Goal: Information Seeking & Learning: Compare options

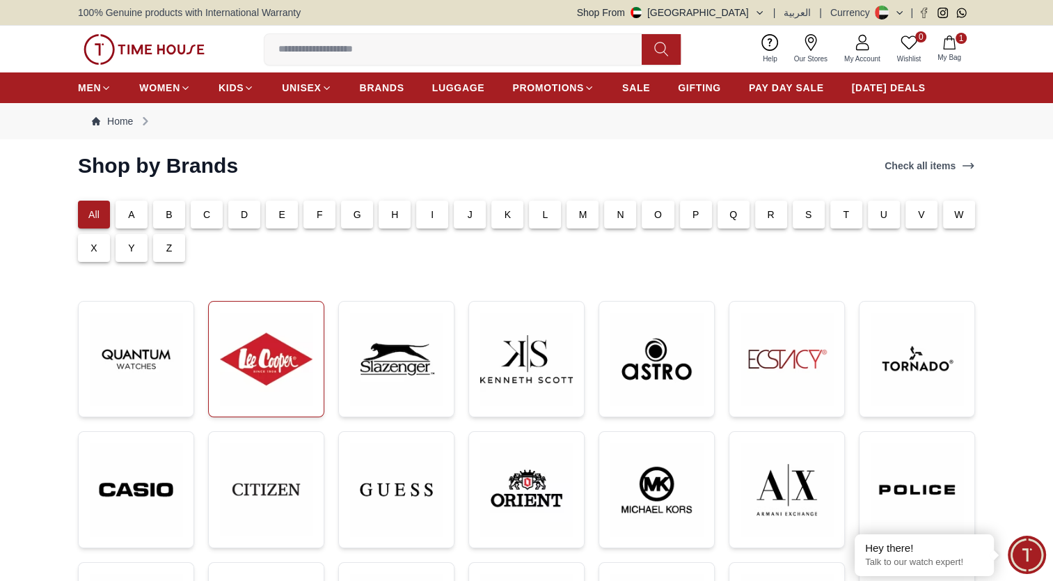
click at [268, 347] on img at bounding box center [266, 359] width 93 height 93
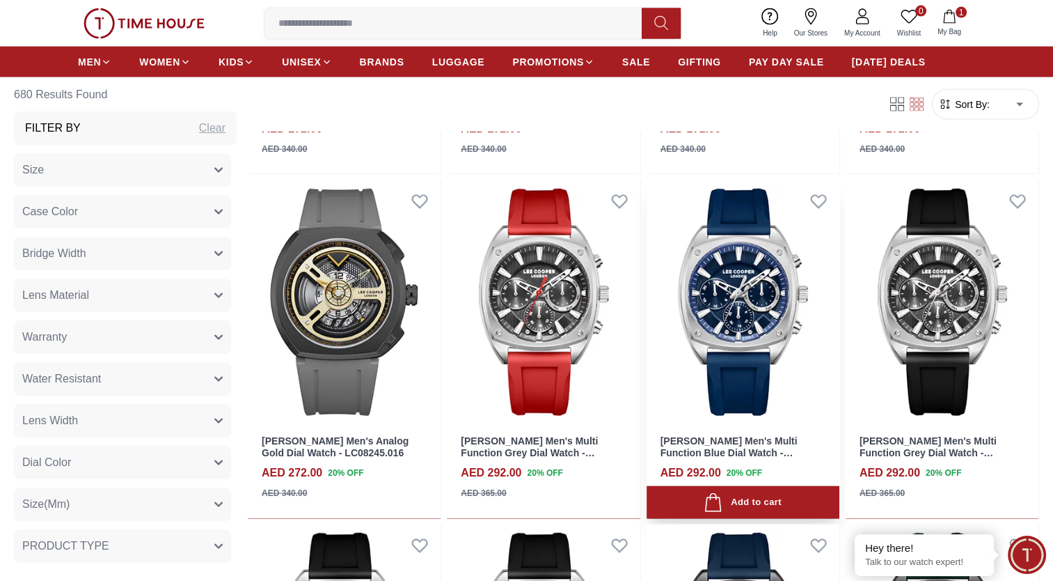
scroll to position [2945, 0]
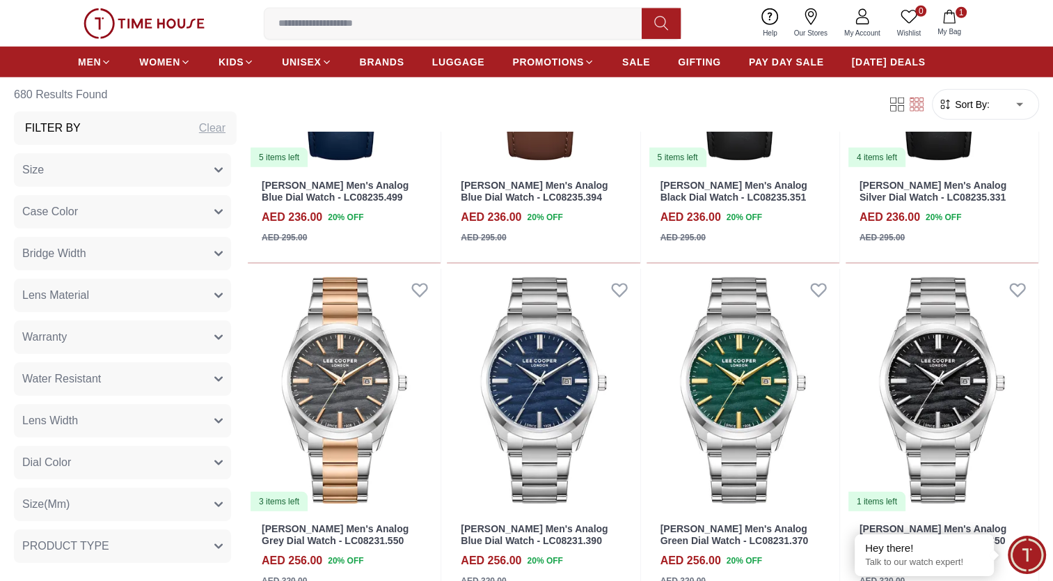
scroll to position [3891, 0]
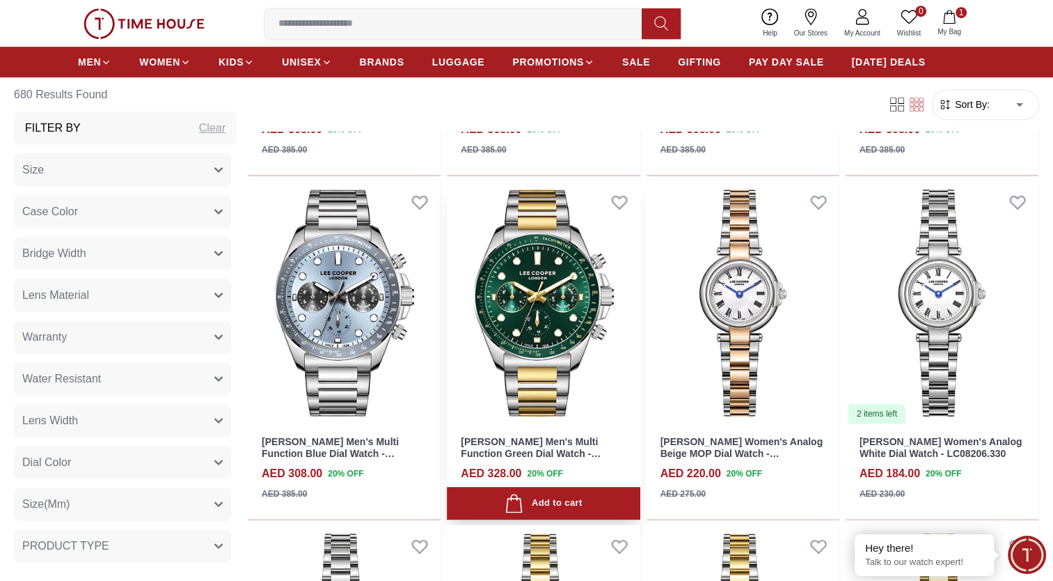
scroll to position [6039, 0]
drag, startPoint x: 611, startPoint y: 456, endPoint x: 549, endPoint y: 455, distance: 62.0
click at [549, 455] on h3 "Lee Cooper Men's Multi Function Green Dial Watch - LC08215.270" at bounding box center [543, 447] width 165 height 24
copy link "LC08215.270"
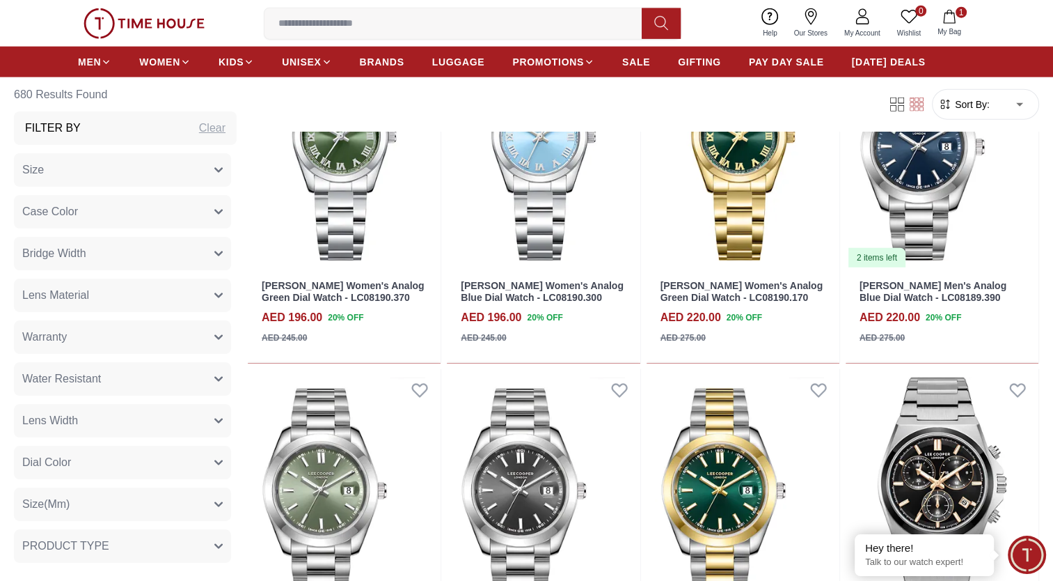
scroll to position [8751, 0]
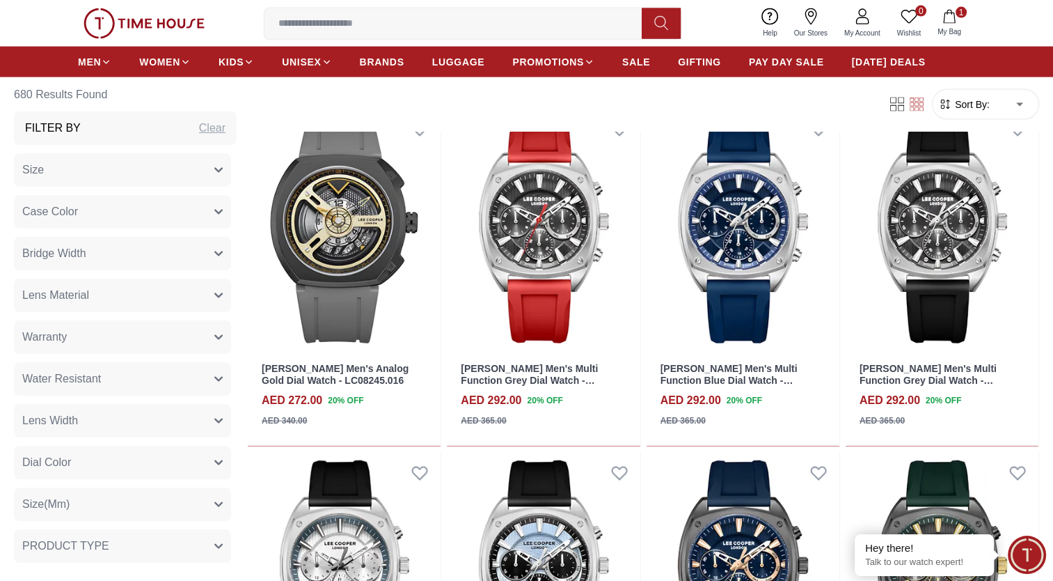
scroll to position [3015, 0]
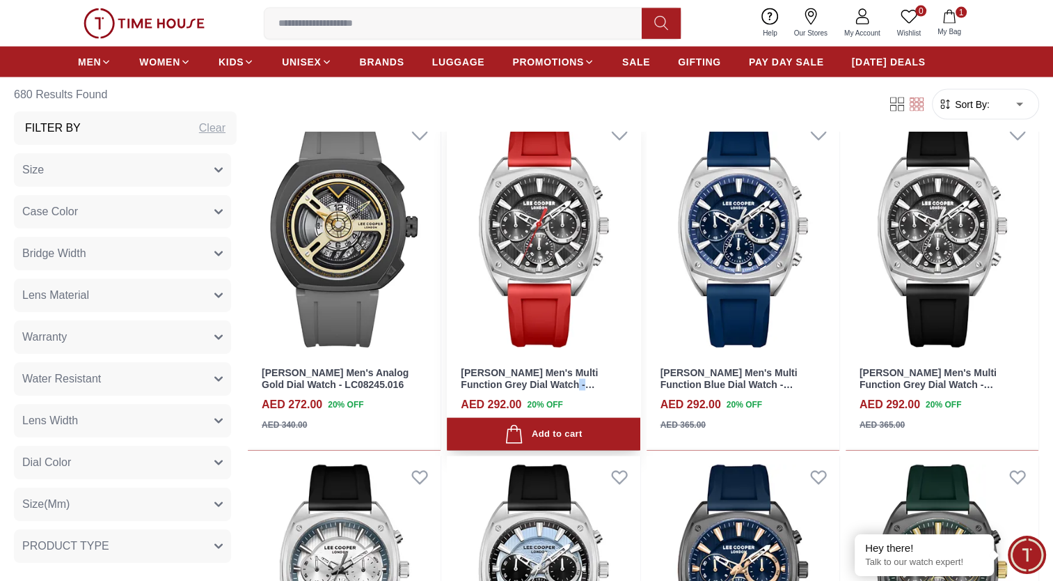
drag, startPoint x: 607, startPoint y: 385, endPoint x: 544, endPoint y: 384, distance: 63.3
click at [544, 384] on h3 "Lee Cooper Men's Multi Function Grey Dial Watch - LC08237.468" at bounding box center [543, 379] width 165 height 24
copy link "LC08237.468"
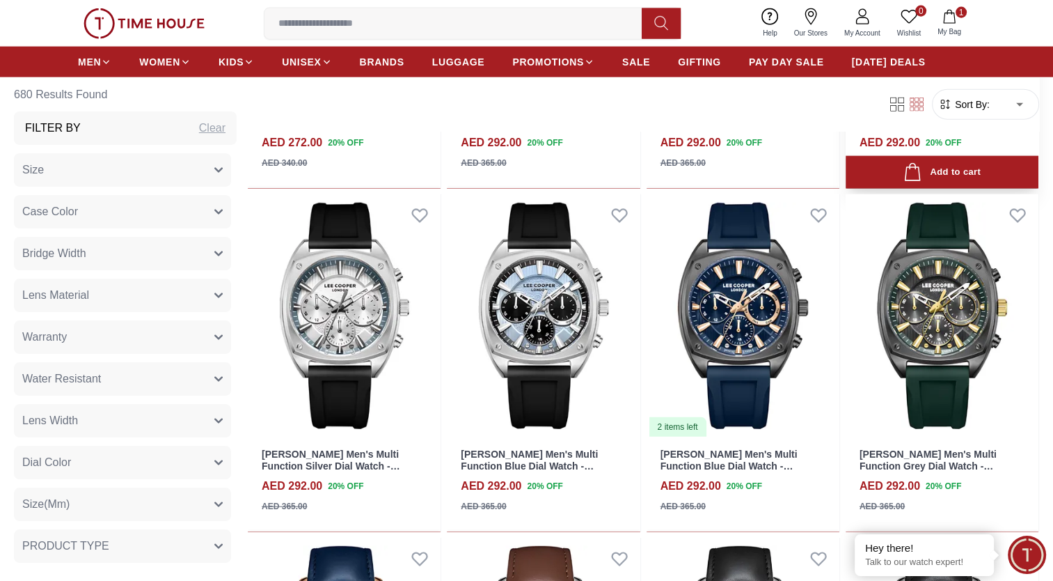
scroll to position [3333, 0]
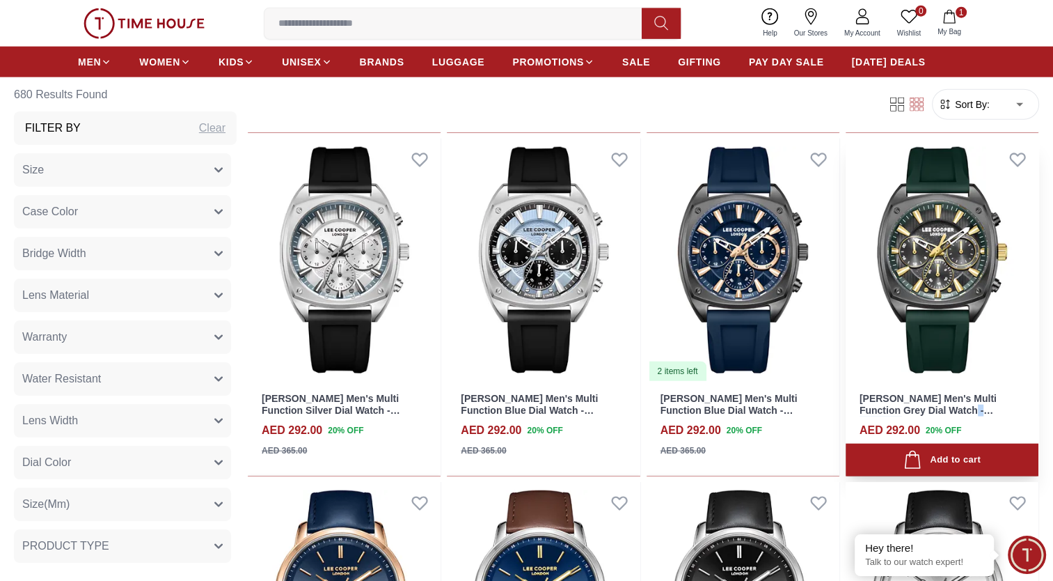
drag, startPoint x: 1004, startPoint y: 411, endPoint x: 942, endPoint y: 411, distance: 62.7
click at [942, 411] on h3 "Lee Cooper Men's Multi Function Grey Dial Watch - LC08237.065" at bounding box center [942, 405] width 165 height 24
copy link "LC08237.065"
click at [1004, 408] on h3 "Lee Cooper Men's Multi Function Grey Dial Watch - LC08237.065" at bounding box center [942, 405] width 165 height 24
drag, startPoint x: 1004, startPoint y: 412, endPoint x: 943, endPoint y: 412, distance: 62.0
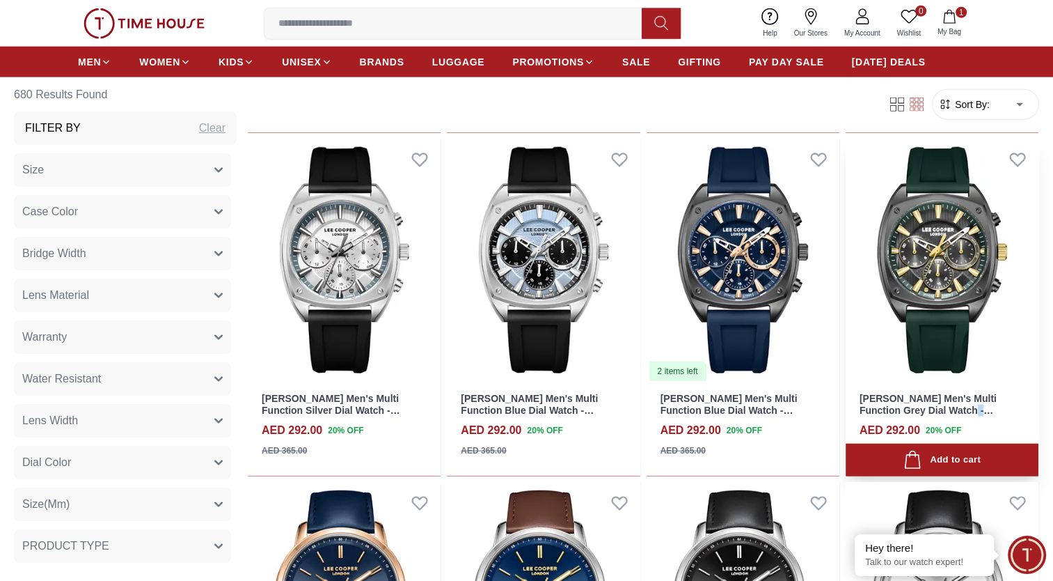
click at [943, 412] on h3 "Lee Cooper Men's Multi Function Grey Dial Watch - LC08237.065" at bounding box center [942, 405] width 165 height 24
copy link "LC08237.065"
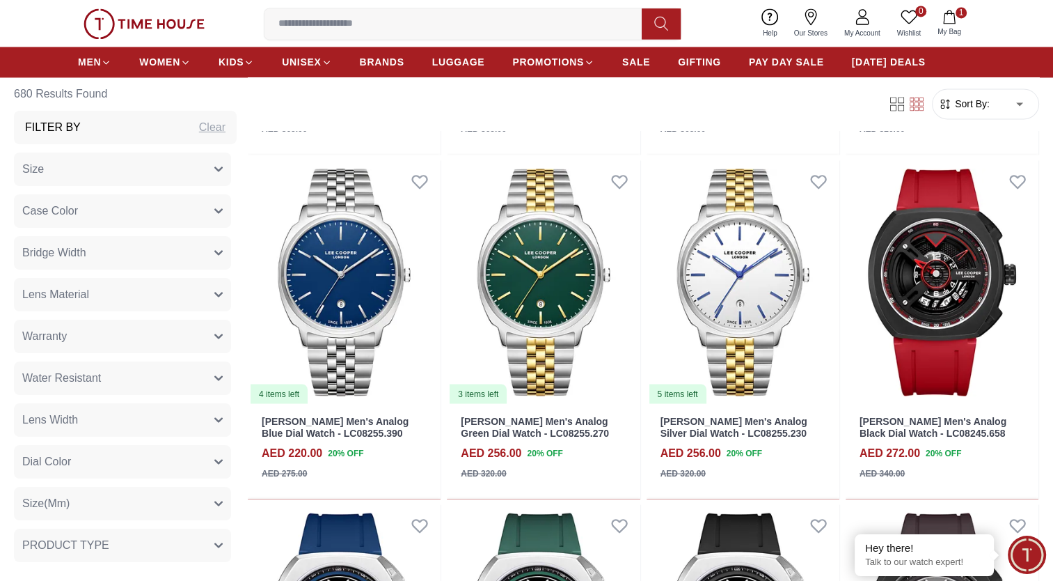
scroll to position [2303, 0]
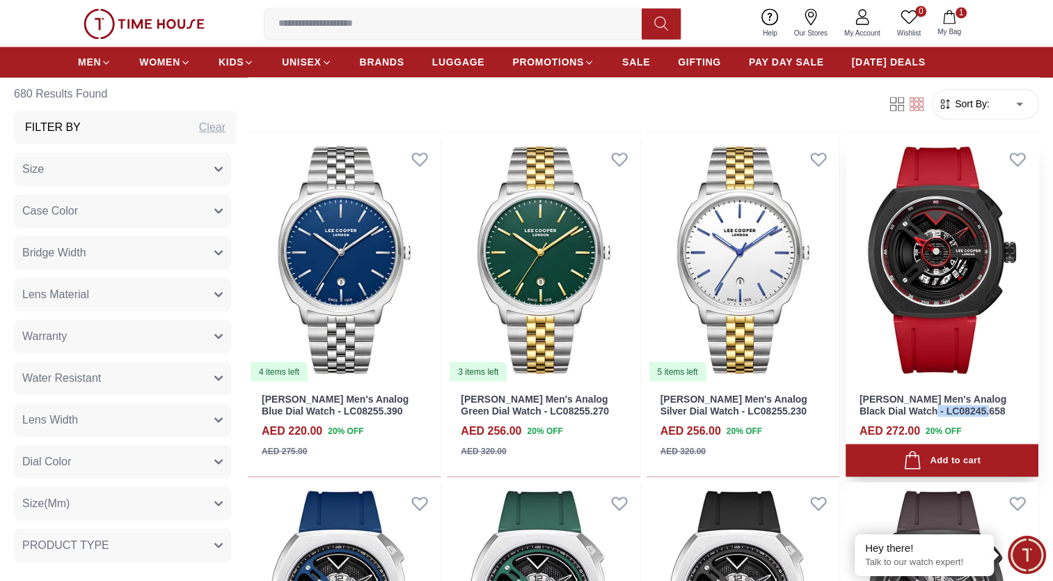
drag, startPoint x: 979, startPoint y: 409, endPoint x: 918, endPoint y: 410, distance: 60.6
click at [918, 410] on h3 "Lee Cooper Men's Analog Black Dial Watch - LC08245.658" at bounding box center [942, 405] width 165 height 24
copy link "LC08245.658"
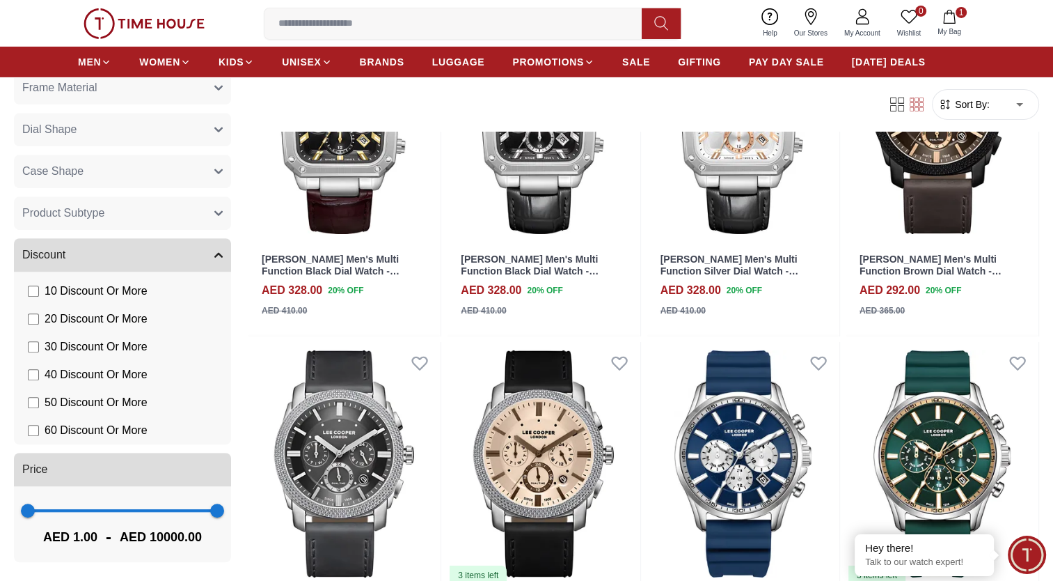
scroll to position [9999, 0]
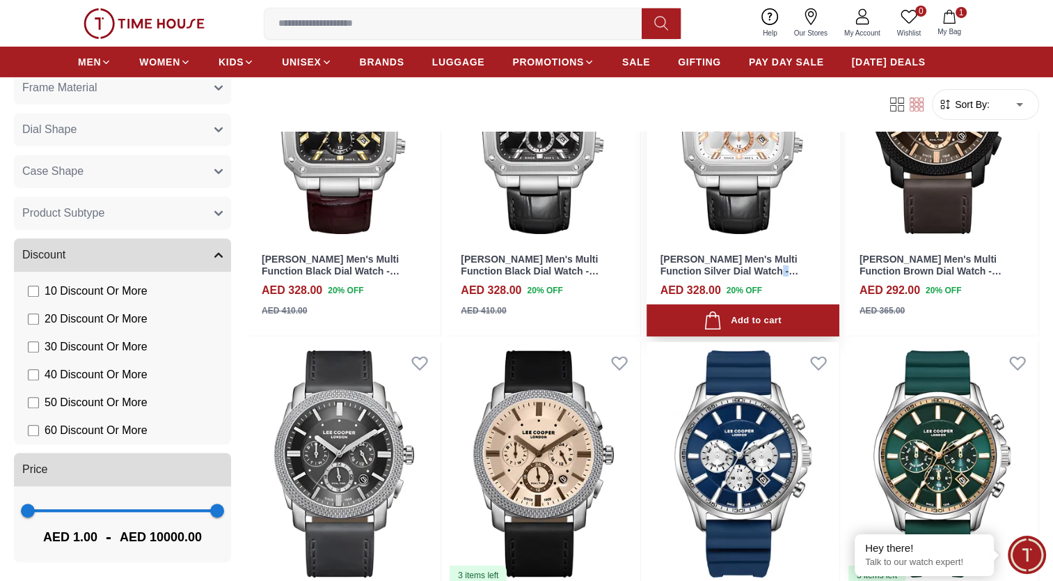
drag, startPoint x: 810, startPoint y: 276, endPoint x: 748, endPoint y: 274, distance: 62.0
click at [748, 274] on h3 "Lee Cooper Men's Multi Function Silver Dial Watch - LC08184.331" at bounding box center [743, 265] width 165 height 24
copy link "LC08184.331"
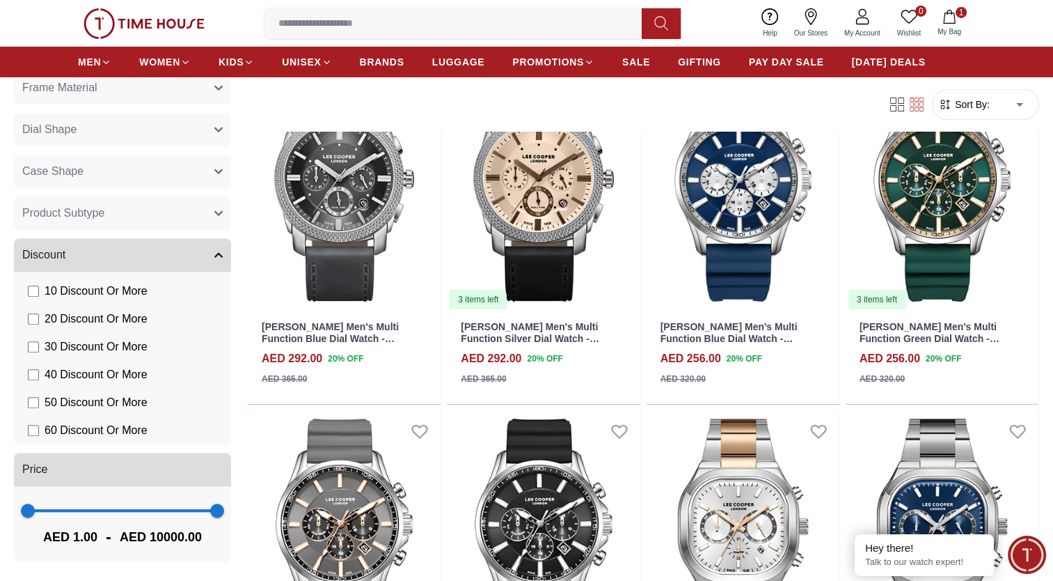
scroll to position [10713, 0]
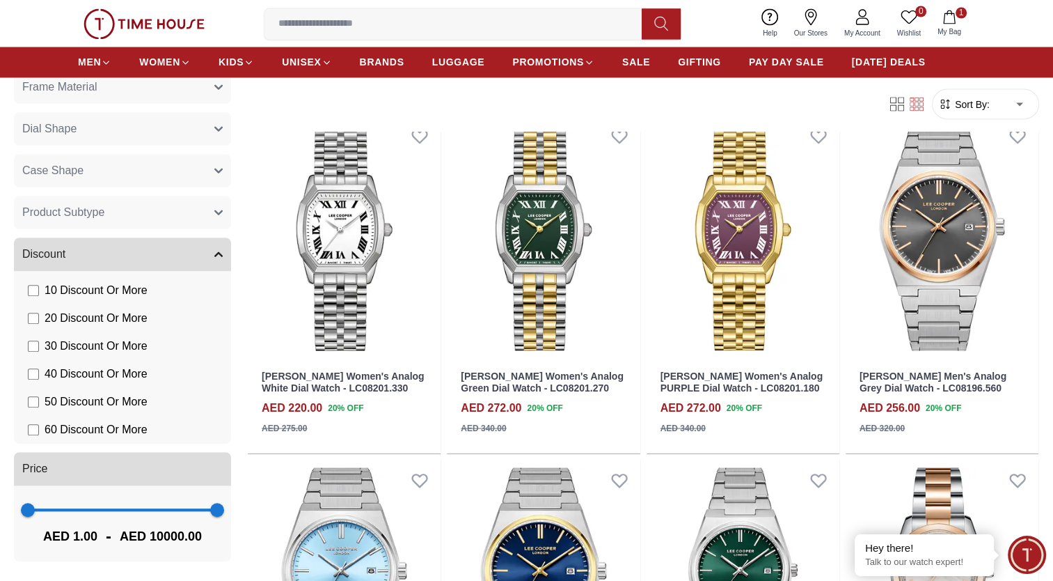
scroll to position [7852, 0]
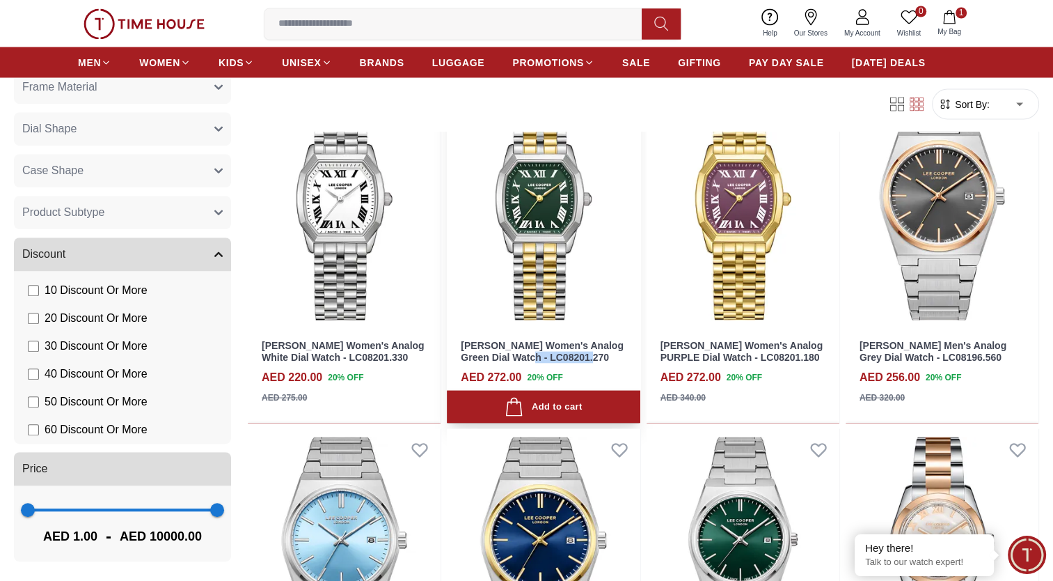
drag, startPoint x: 615, startPoint y: 359, endPoint x: 546, endPoint y: 363, distance: 69.0
click at [546, 363] on h3 "Lee Cooper Women's Analog Green Dial Watch - LC08201.270" at bounding box center [543, 351] width 165 height 24
copy link "LC08201.270"
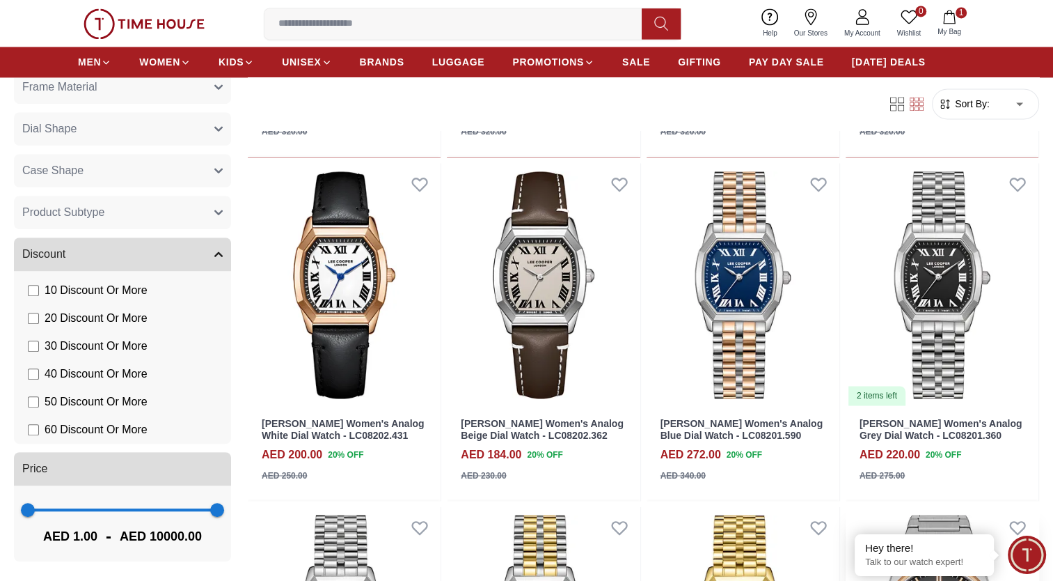
scroll to position [7415, 0]
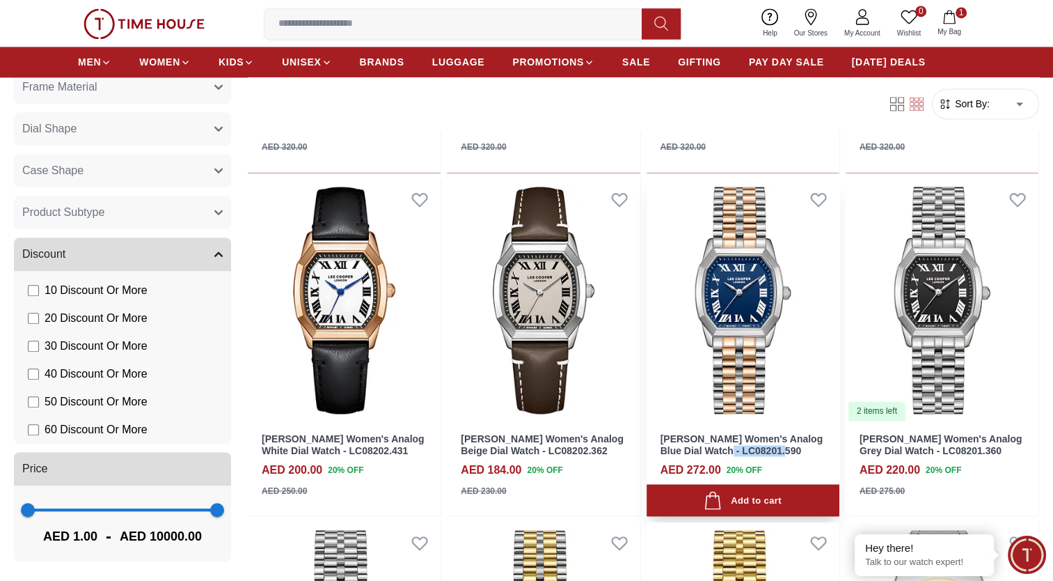
drag, startPoint x: 780, startPoint y: 452, endPoint x: 719, endPoint y: 455, distance: 60.6
click at [719, 455] on h3 "Lee Cooper Women's Analog Blue Dial Watch - LC08201.590" at bounding box center [743, 445] width 165 height 24
copy link "LC08201.590"
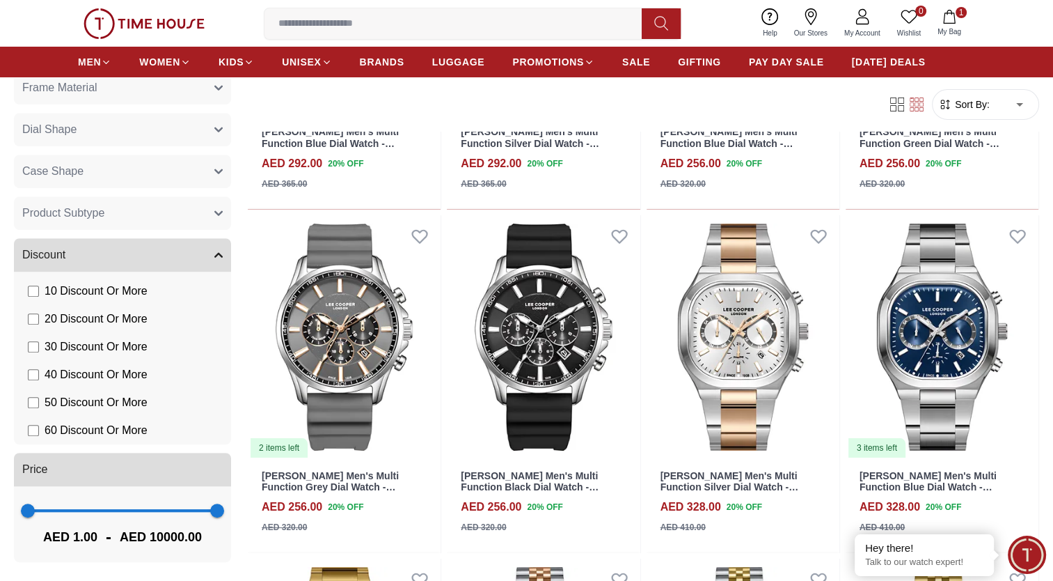
scroll to position [10482, 0]
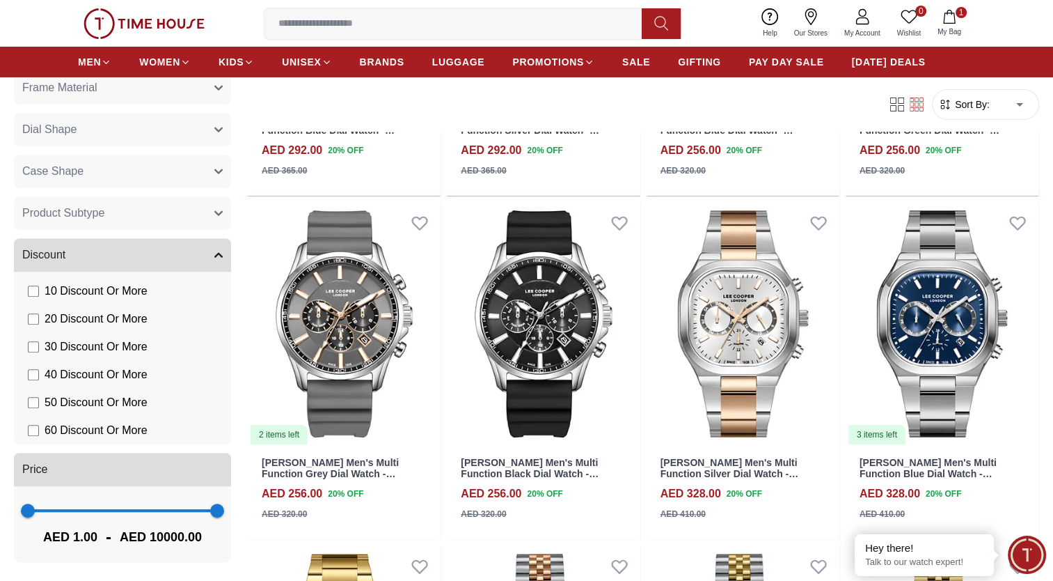
click at [368, 26] on input at bounding box center [459, 24] width 388 height 28
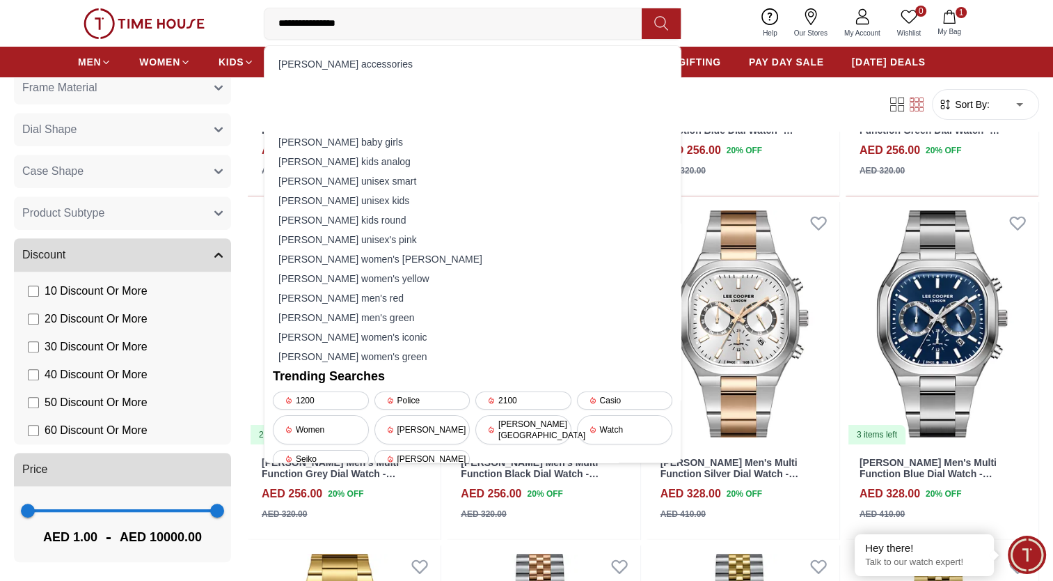
type input "**********"
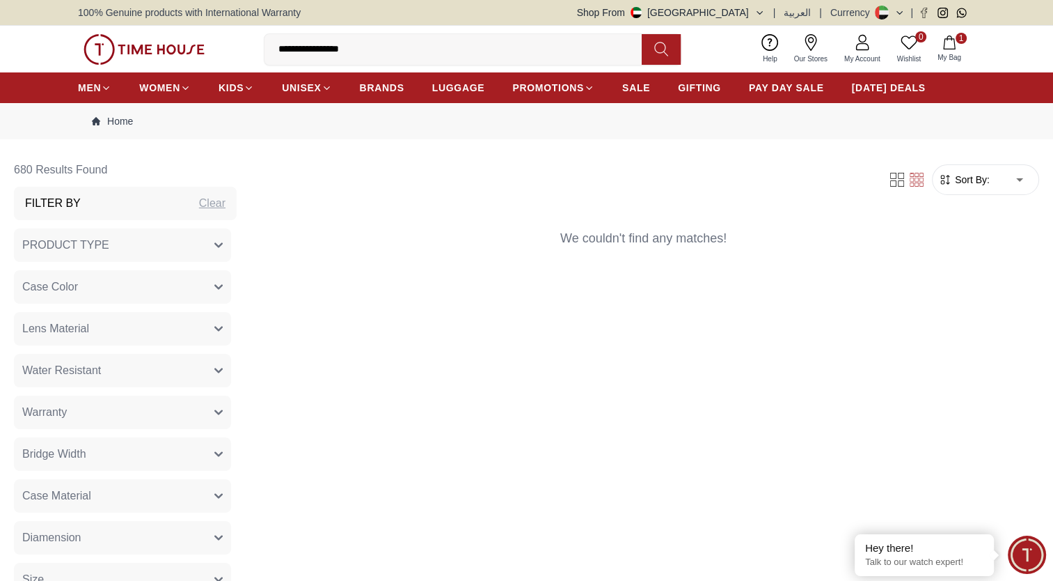
drag, startPoint x: 368, startPoint y: 46, endPoint x: 152, endPoint y: 42, distance: 215.8
click at [152, 42] on div "**********" at bounding box center [526, 49] width 897 height 47
click at [368, 46] on input at bounding box center [459, 50] width 388 height 28
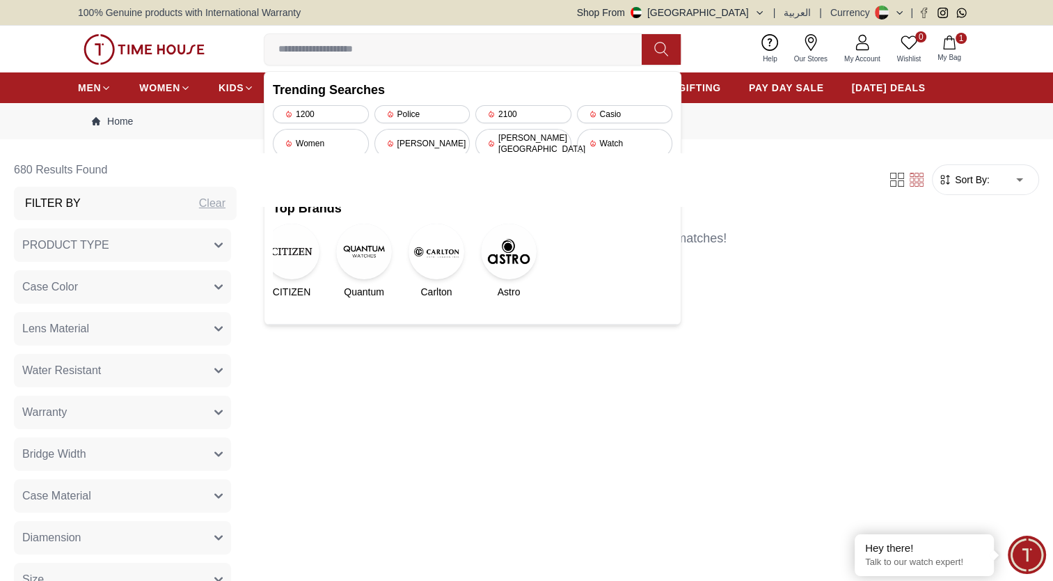
paste input "**********"
type input "**********"
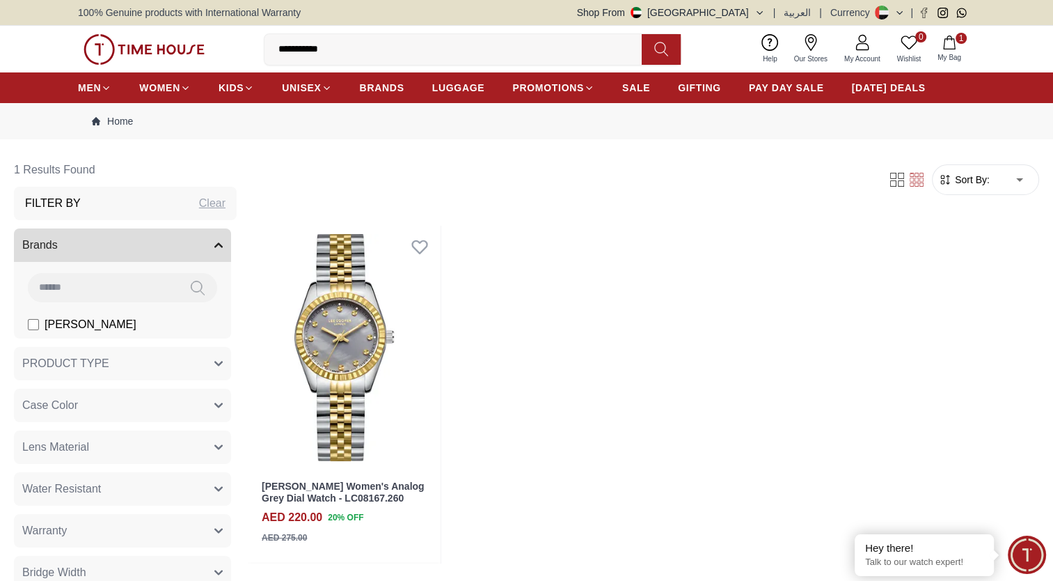
click at [346, 57] on input "**********" at bounding box center [459, 50] width 388 height 28
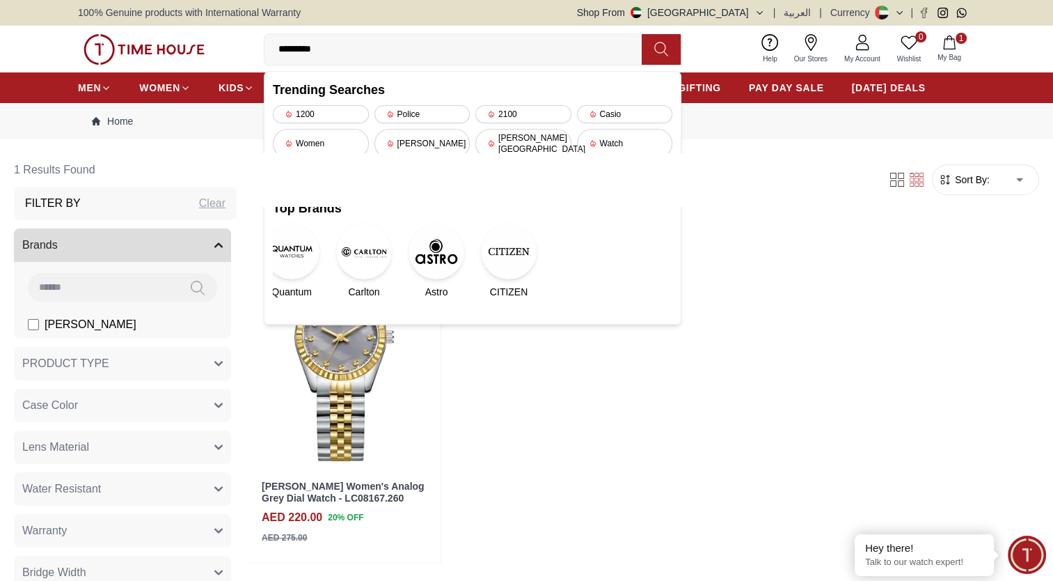
type input "********"
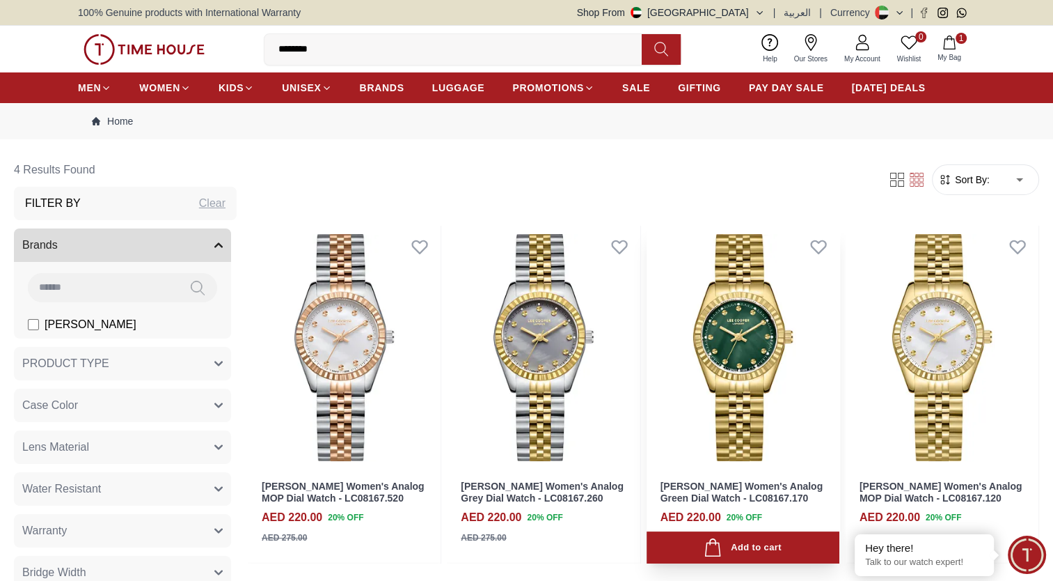
scroll to position [68, 0]
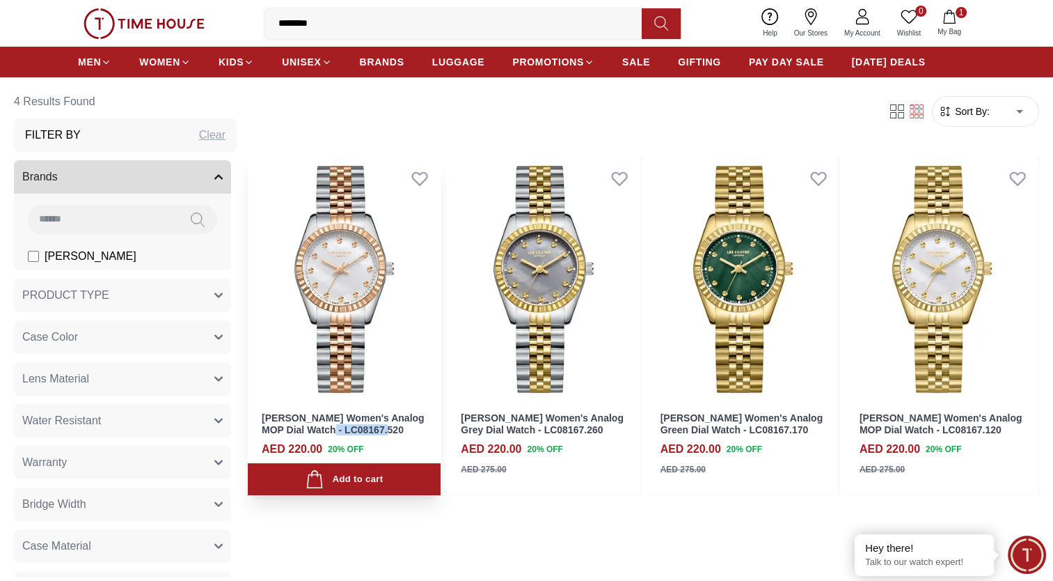
drag, startPoint x: 380, startPoint y: 428, endPoint x: 319, endPoint y: 432, distance: 61.4
click at [319, 432] on h3 "Lee Cooper Women's Analog MOP Dial Watch - LC08167.520" at bounding box center [344, 424] width 165 height 24
copy link "LC08167.520"
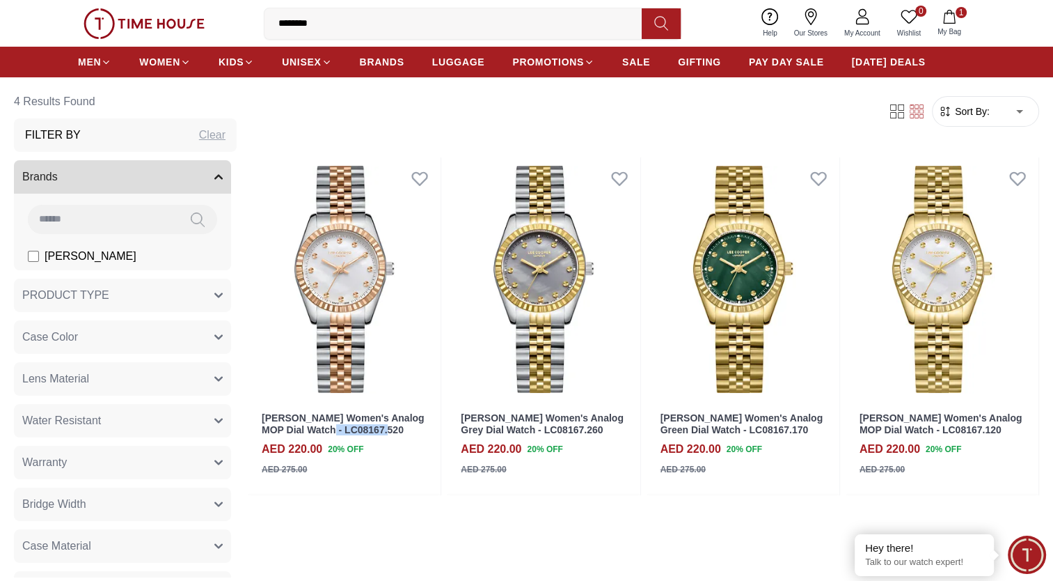
click at [181, 25] on img at bounding box center [144, 23] width 121 height 31
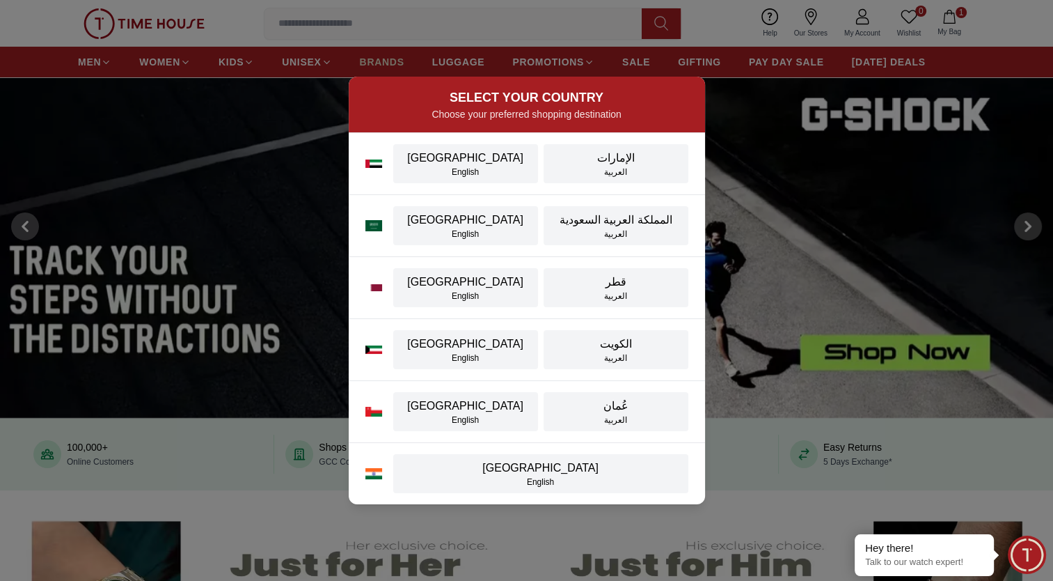
click at [384, 65] on div "SELECT YOUR COUNTRY Choose your preferred shopping destination UAE English الإم…" at bounding box center [526, 290] width 1053 height 581
click at [379, 57] on div "SELECT YOUR COUNTRY Choose your preferred shopping destination UAE English الإم…" at bounding box center [526, 290] width 1053 height 581
click at [713, 15] on div "SELECT YOUR COUNTRY Choose your preferred shopping destination UAE English الإم…" at bounding box center [526, 290] width 1053 height 581
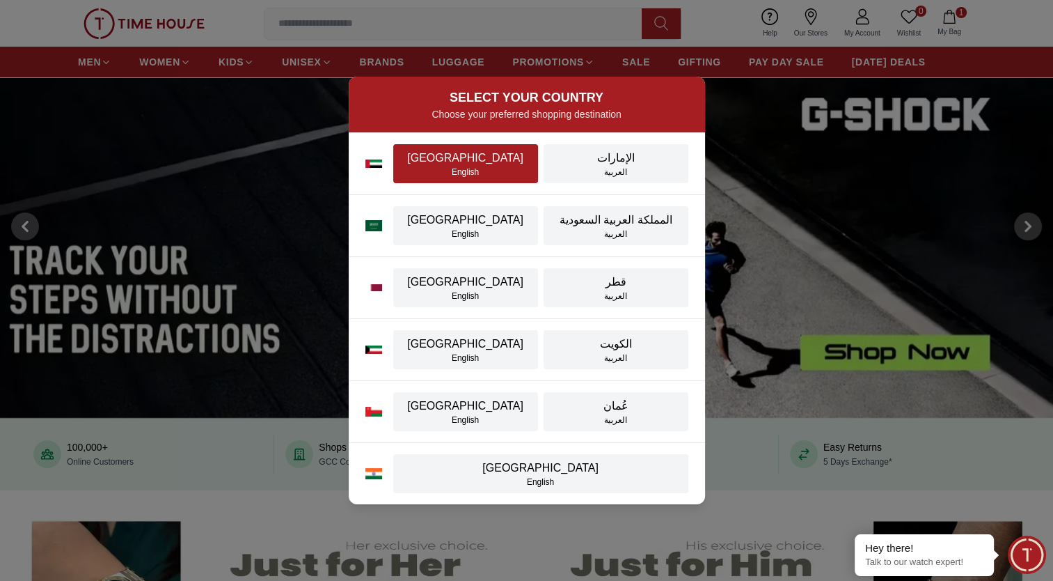
click at [472, 163] on div "[GEOGRAPHIC_DATA]" at bounding box center [466, 158] width 128 height 17
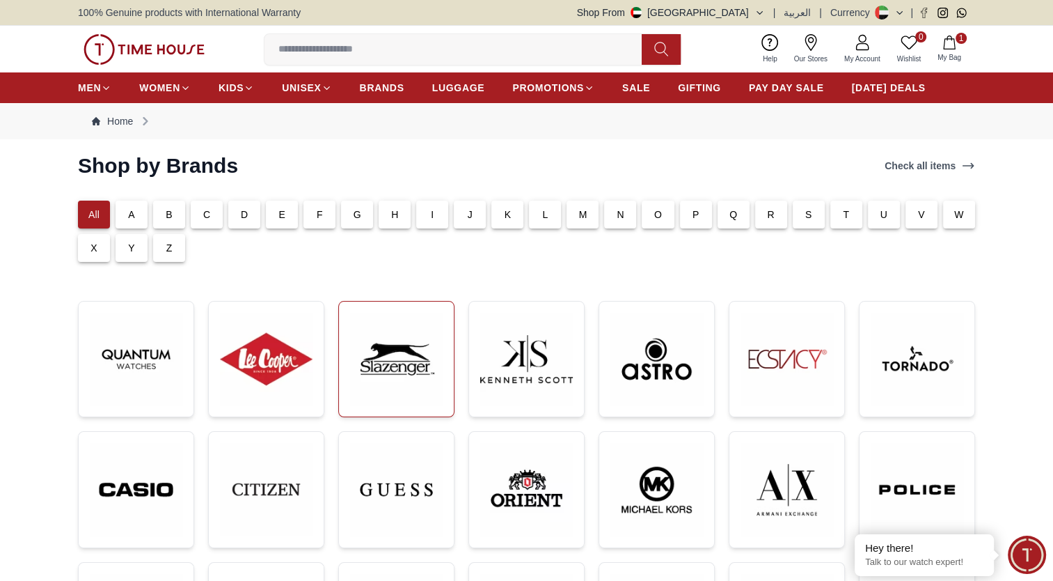
click at [423, 361] on img at bounding box center [396, 359] width 93 height 93
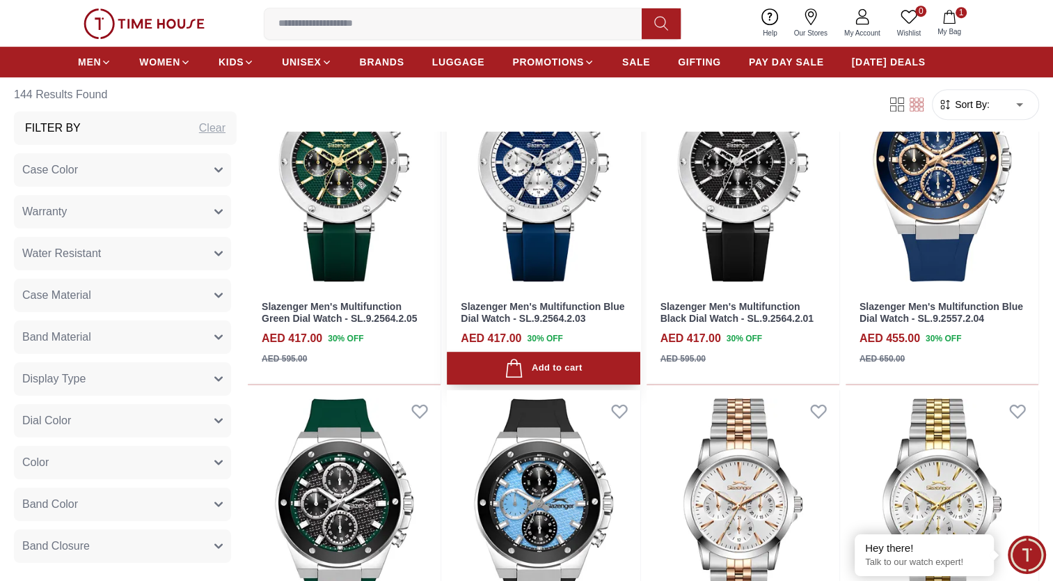
scroll to position [654, 0]
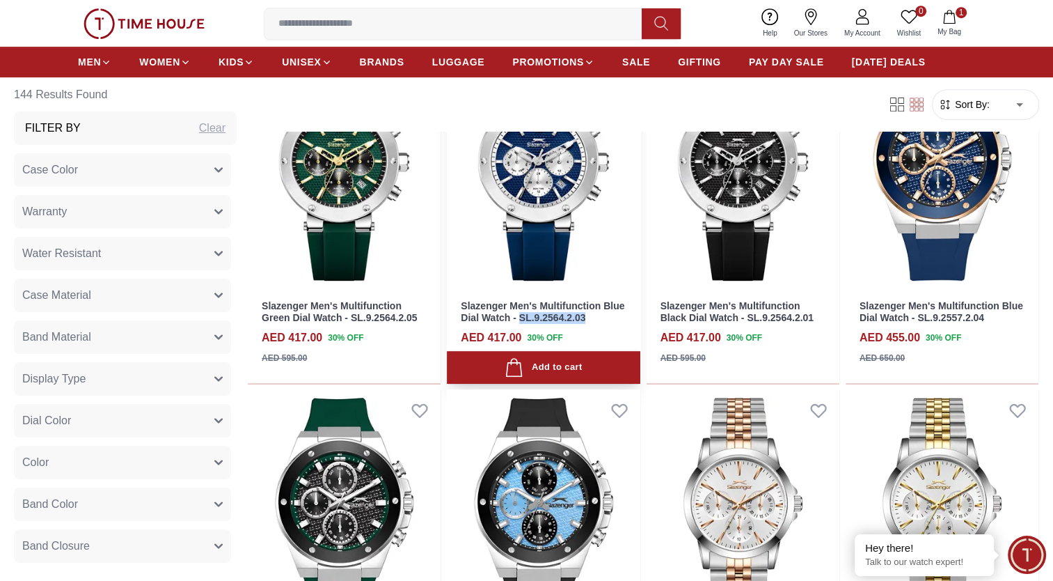
drag, startPoint x: 589, startPoint y: 317, endPoint x: 519, endPoint y: 317, distance: 69.6
click at [519, 317] on h3 "Slazenger Men's Multifunction Blue Dial Watch - SL.9.2564.2.03" at bounding box center [543, 312] width 165 height 24
copy link "SL.9.2564.2.03"
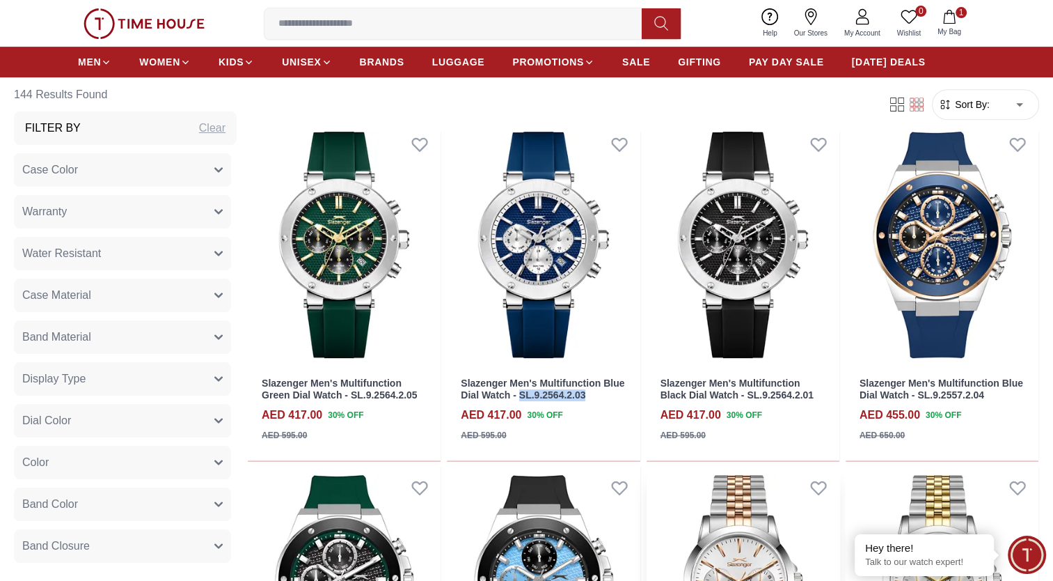
scroll to position [576, 0]
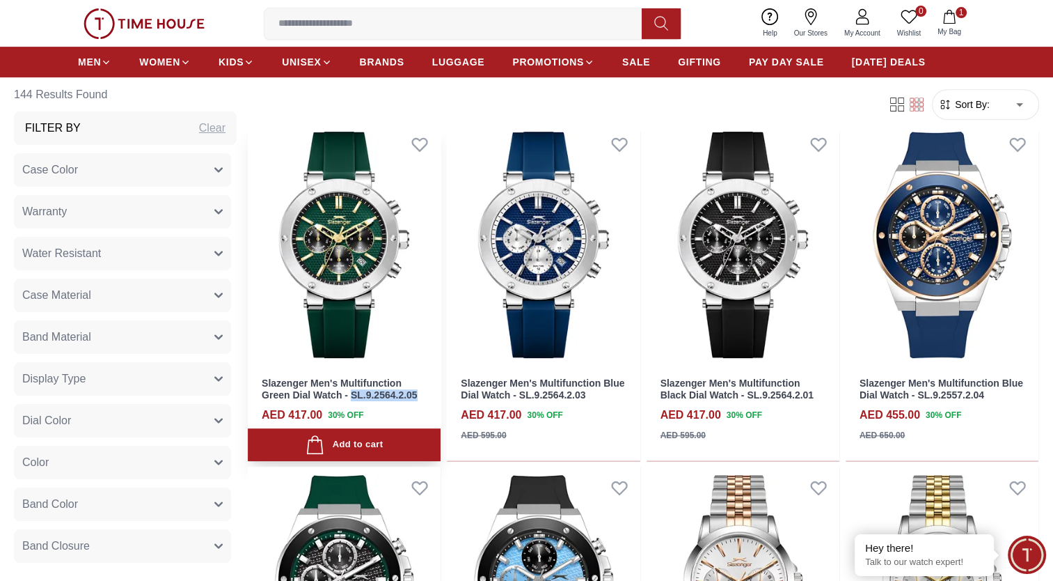
drag, startPoint x: 421, startPoint y: 393, endPoint x: 350, endPoint y: 398, distance: 71.2
click at [350, 398] on h3 "Slazenger Men's Multifunction Green Dial Watch - SL.9.2564.2.05" at bounding box center [344, 389] width 165 height 24
copy link "SL.9.2564.2.05"
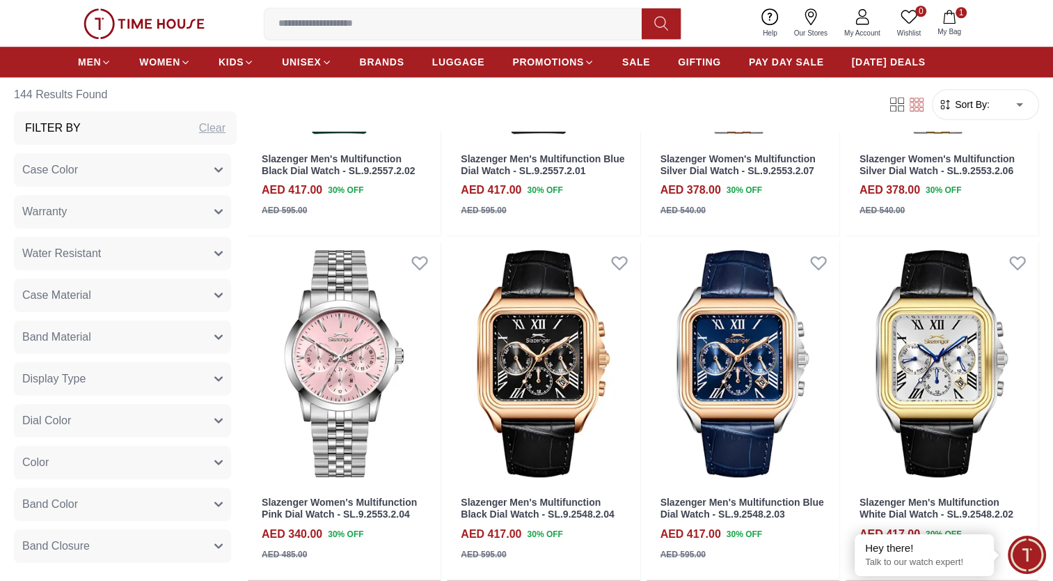
scroll to position [1161, 0]
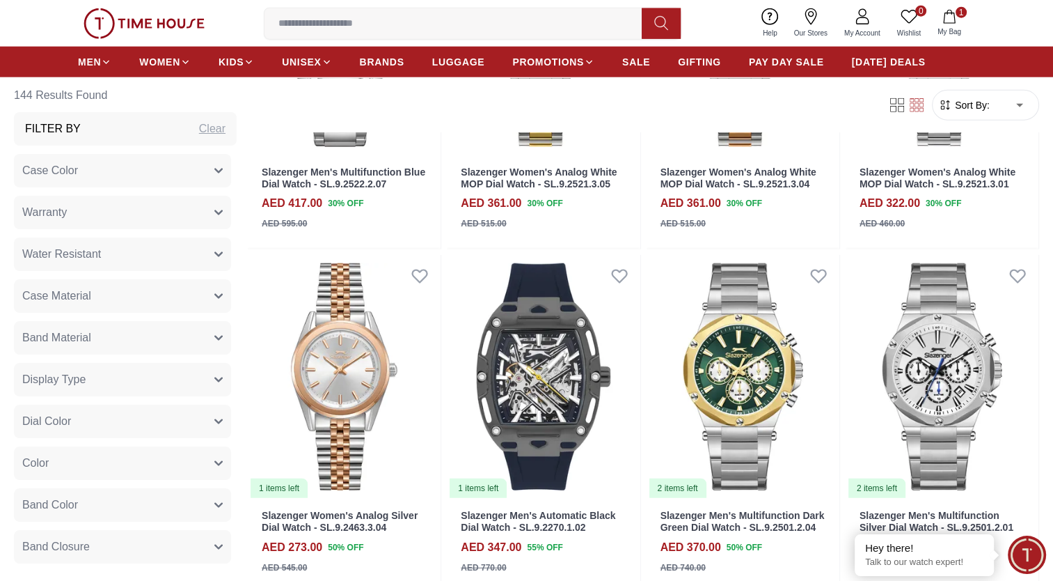
scroll to position [3535, 0]
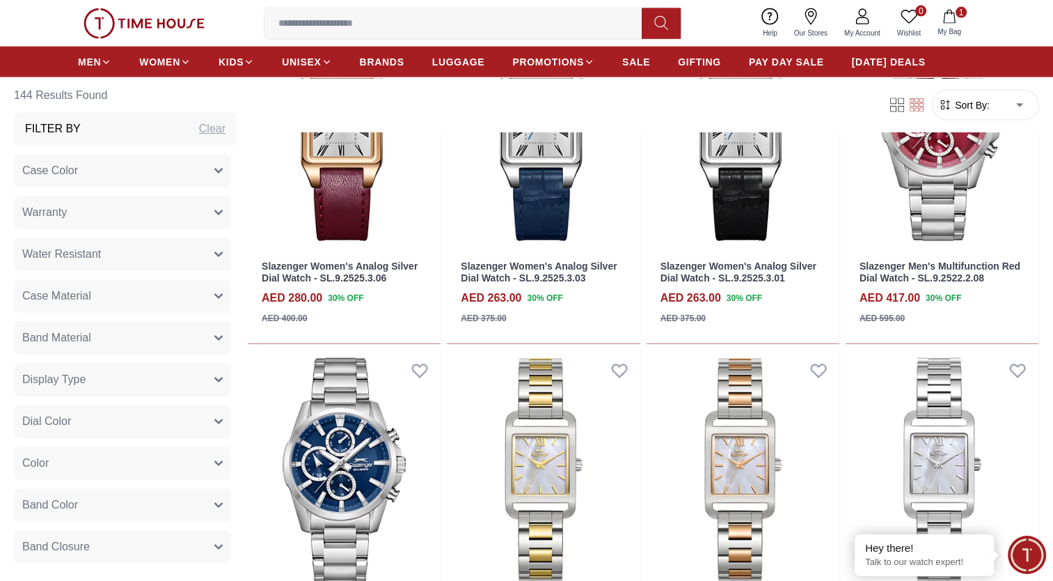
scroll to position [3244, 0]
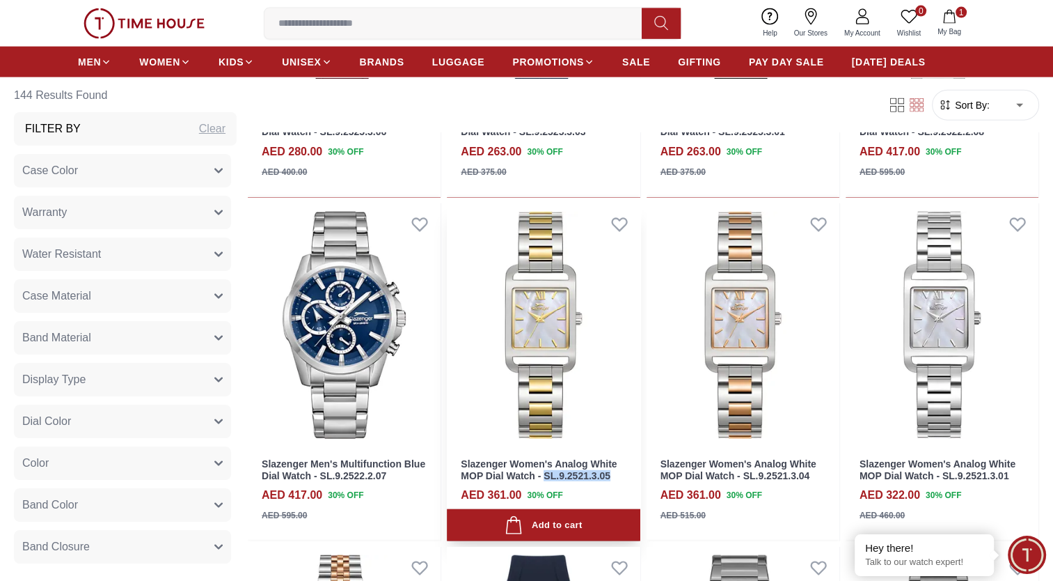
drag, startPoint x: 615, startPoint y: 475, endPoint x: 544, endPoint y: 477, distance: 71.7
click at [544, 477] on h3 "Slazenger Women's Analog White MOP Dial Watch - SL.9.2521.3.05" at bounding box center [543, 470] width 165 height 24
copy link "SL.9.2521.3.05"
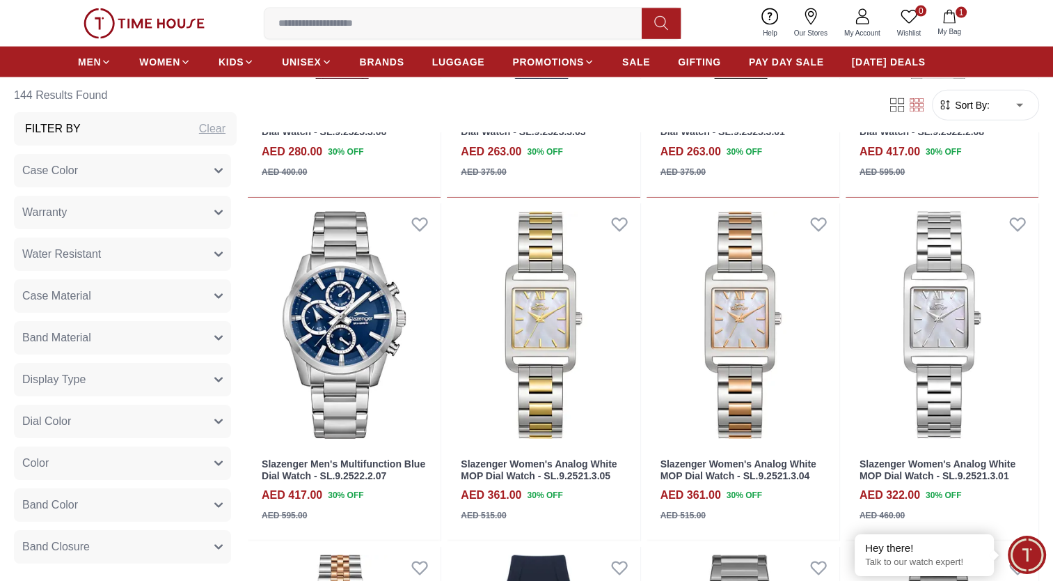
click at [381, 30] on input at bounding box center [459, 24] width 388 height 28
paste input "**********"
type input "**********"
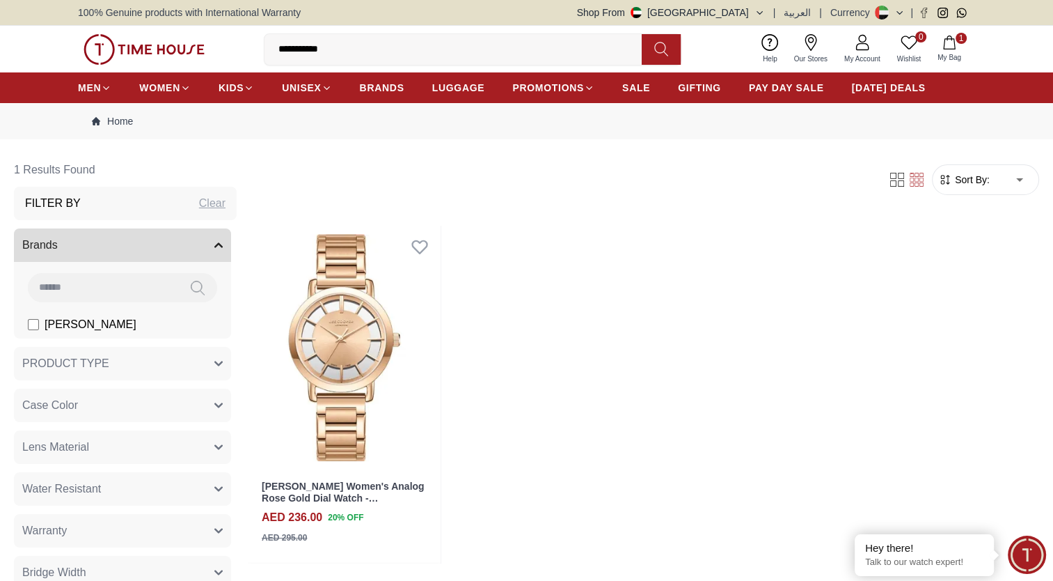
drag, startPoint x: 354, startPoint y: 49, endPoint x: 187, endPoint y: 46, distance: 167.1
click at [187, 46] on div "**********" at bounding box center [526, 49] width 897 height 47
paste input
type input "**********"
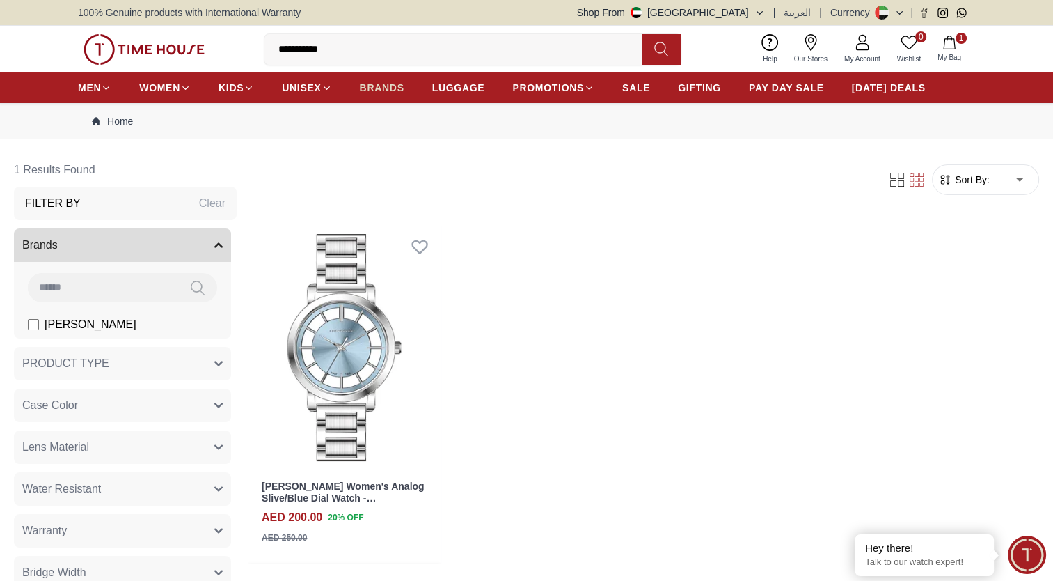
click at [381, 89] on span "BRANDS" at bounding box center [382, 88] width 45 height 14
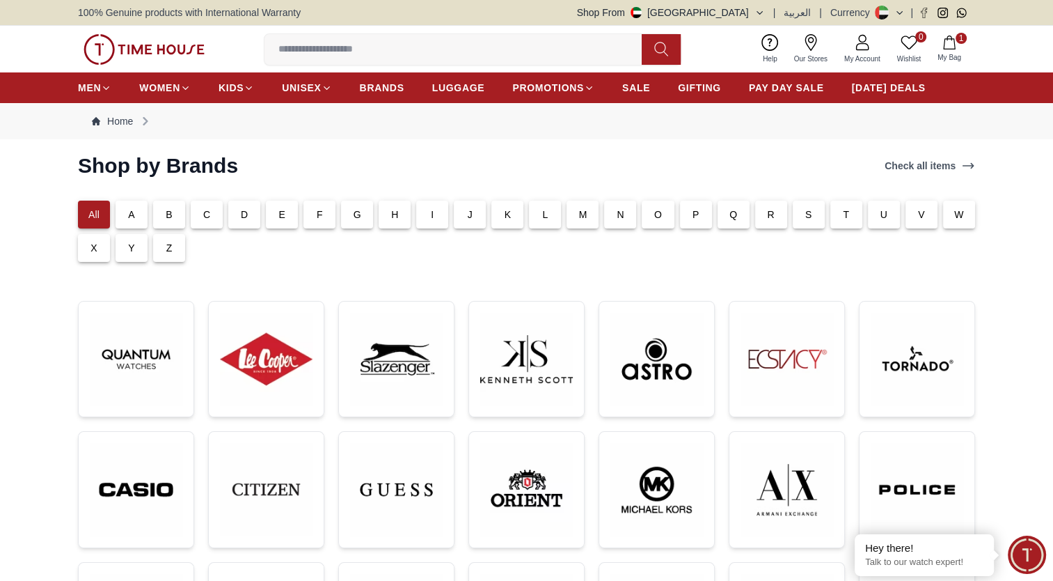
click at [335, 54] on input at bounding box center [459, 50] width 388 height 28
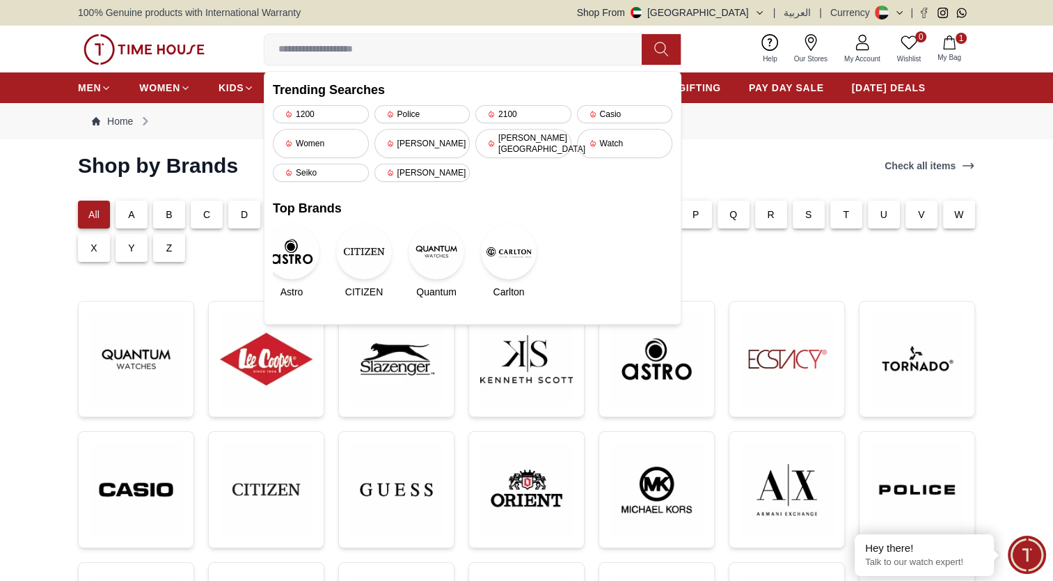
paste input "**********"
type input "********"
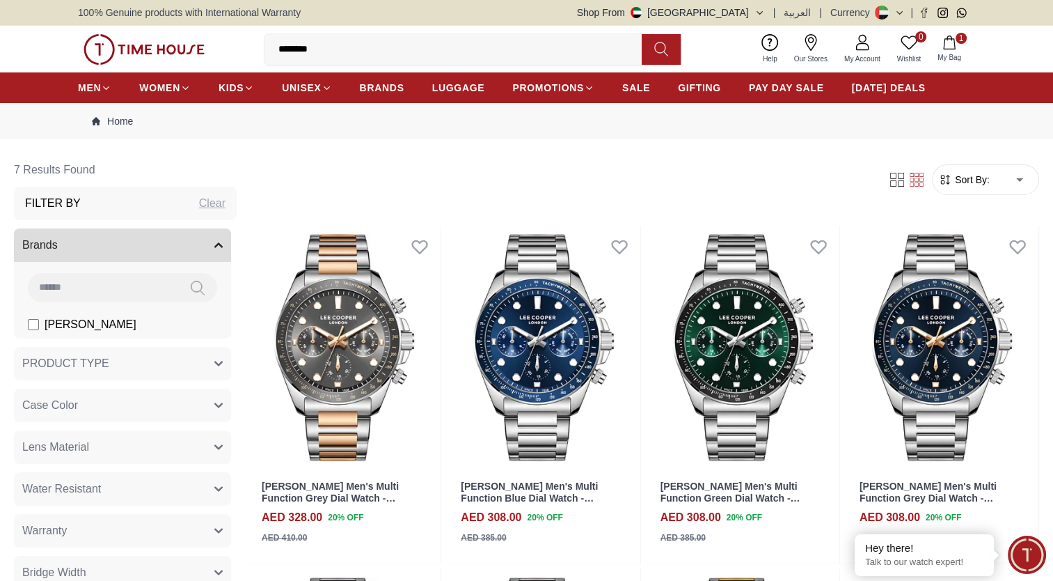
drag, startPoint x: 326, startPoint y: 52, endPoint x: 302, endPoint y: 52, distance: 24.4
click at [302, 52] on input "********" at bounding box center [459, 50] width 388 height 28
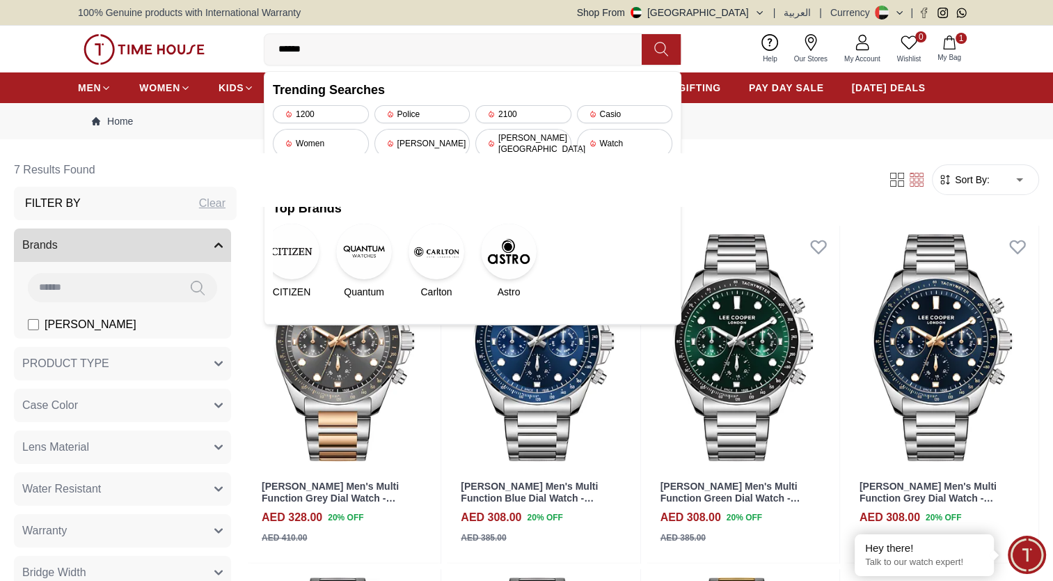
type input "*******"
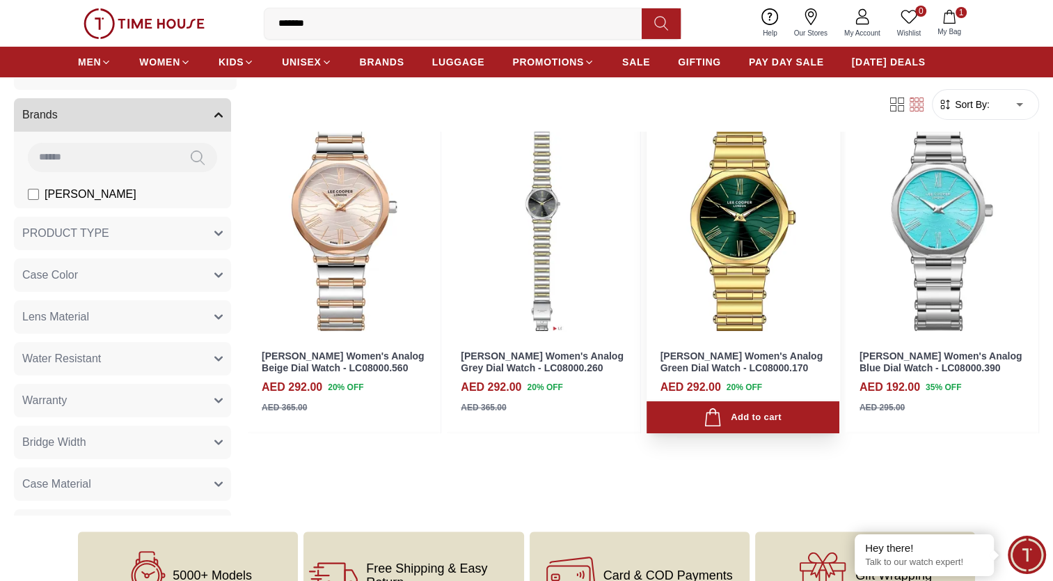
scroll to position [131, 0]
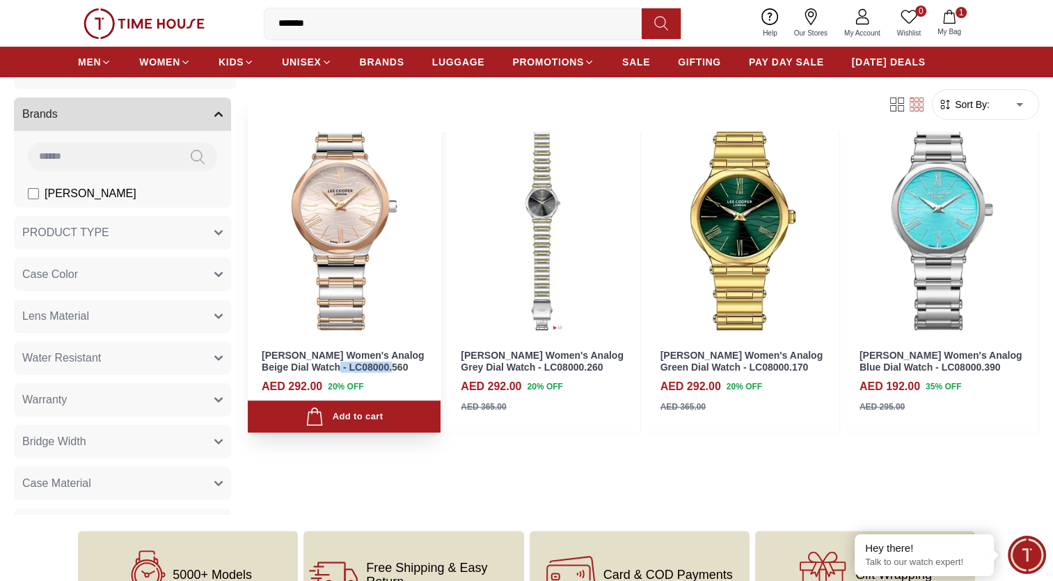
drag, startPoint x: 379, startPoint y: 363, endPoint x: 320, endPoint y: 368, distance: 58.7
click at [320, 368] on h3 "Lee Cooper Women's Analog Beige Dial Watch - LC08000.560" at bounding box center [344, 361] width 165 height 24
copy link "LC08000.560"
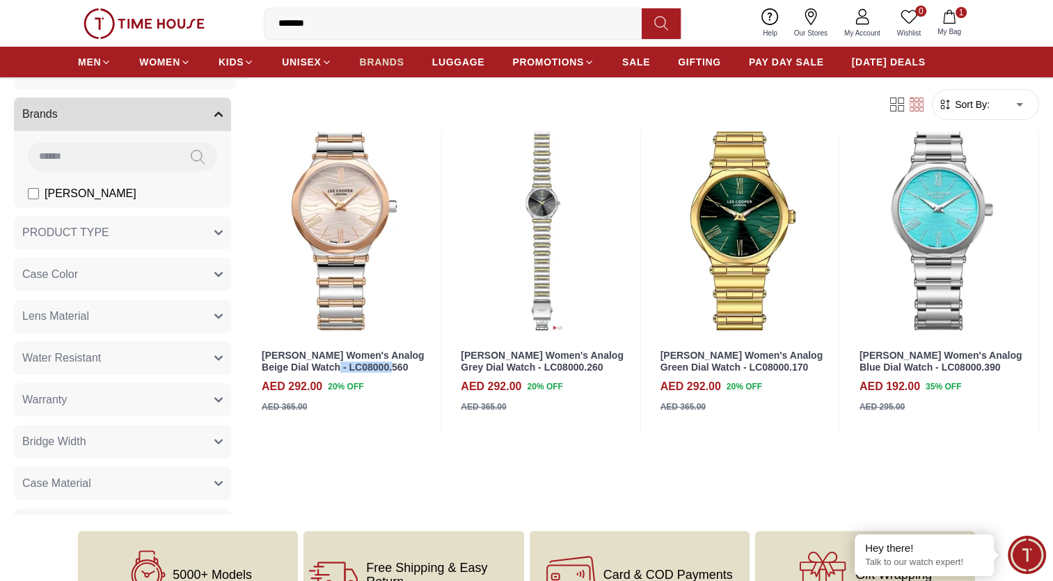
click at [371, 52] on link "BRANDS" at bounding box center [382, 61] width 45 height 25
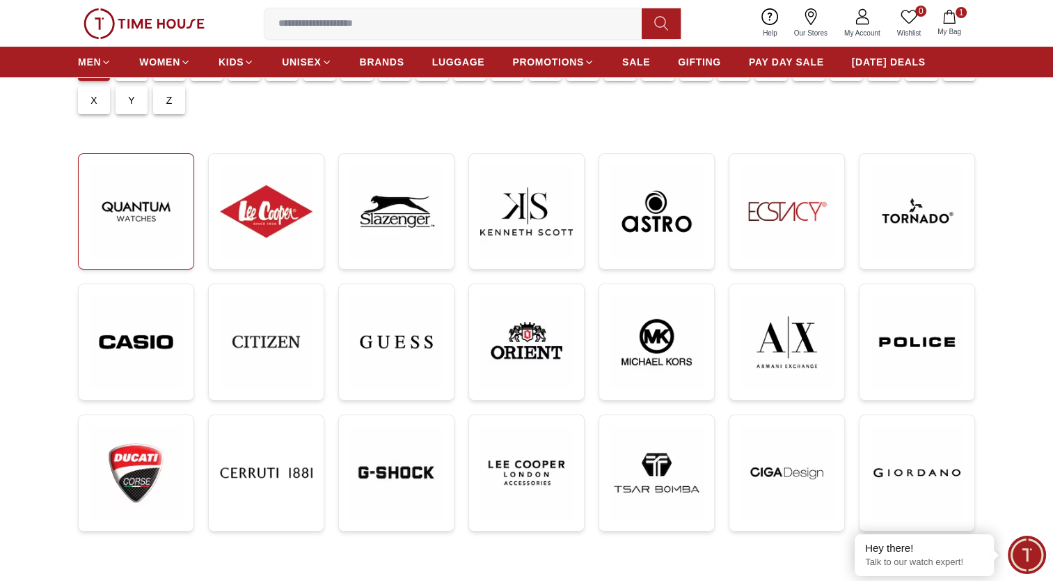
click at [159, 215] on img at bounding box center [136, 211] width 93 height 93
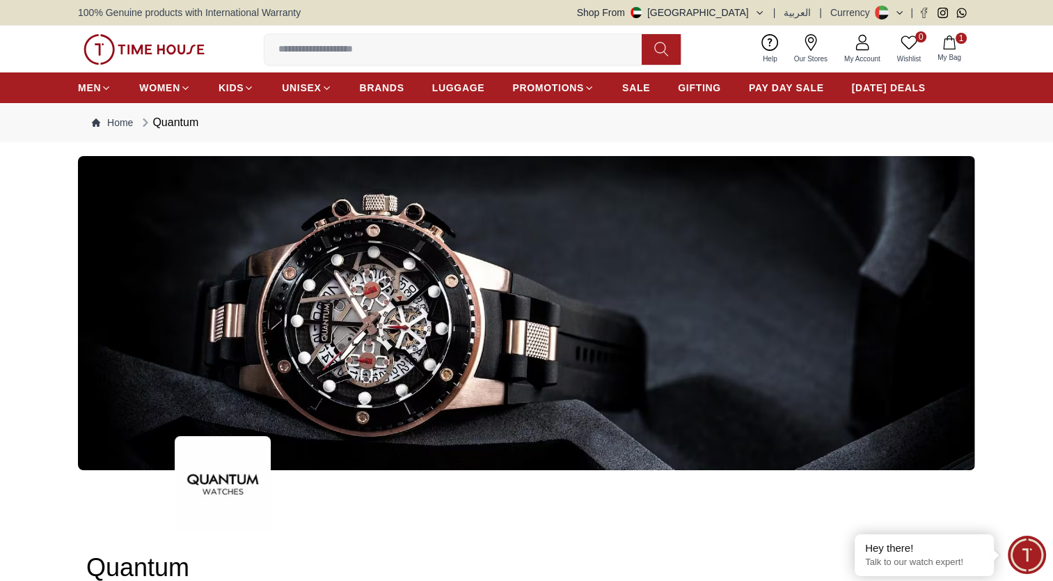
click at [341, 43] on input at bounding box center [459, 50] width 388 height 28
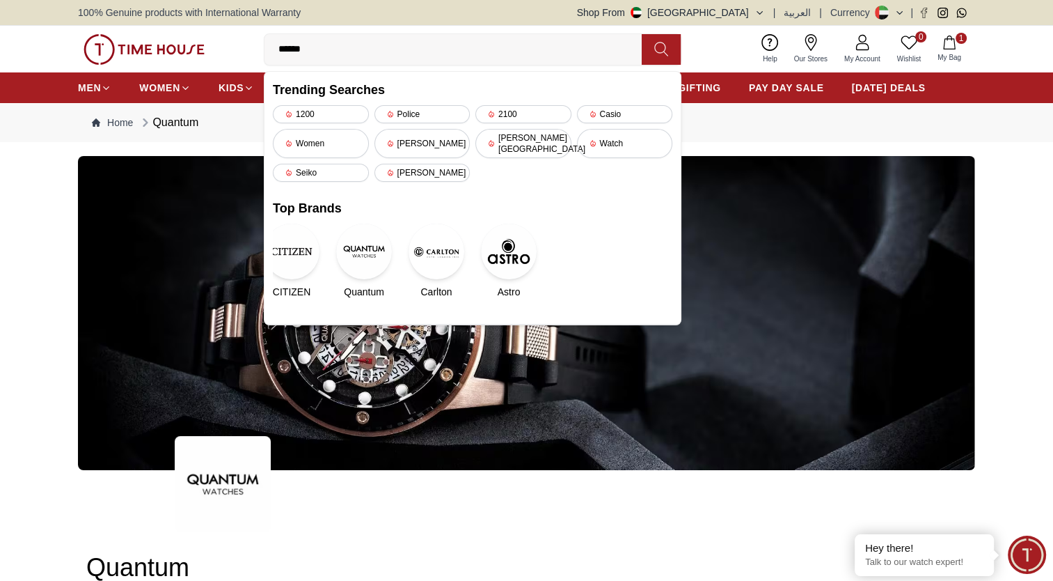
type input "*******"
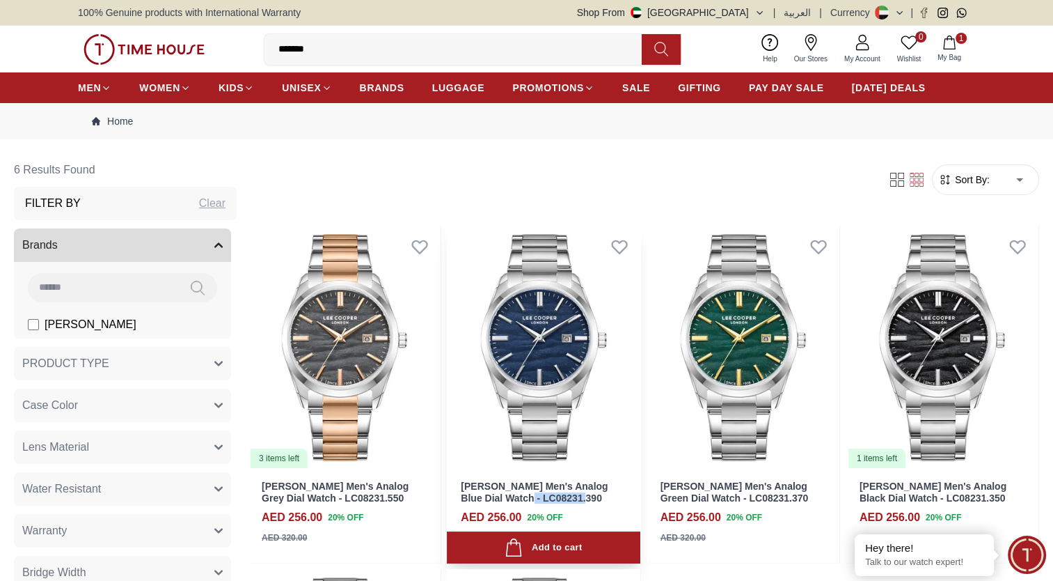
drag, startPoint x: 560, startPoint y: 496, endPoint x: 500, endPoint y: 500, distance: 59.3
click at [500, 500] on h3 "[PERSON_NAME] Men's Analog Blue Dial Watch - LC08231.390" at bounding box center [543, 492] width 165 height 24
copy link "LC08231.390"
click at [152, 47] on img at bounding box center [144, 49] width 121 height 31
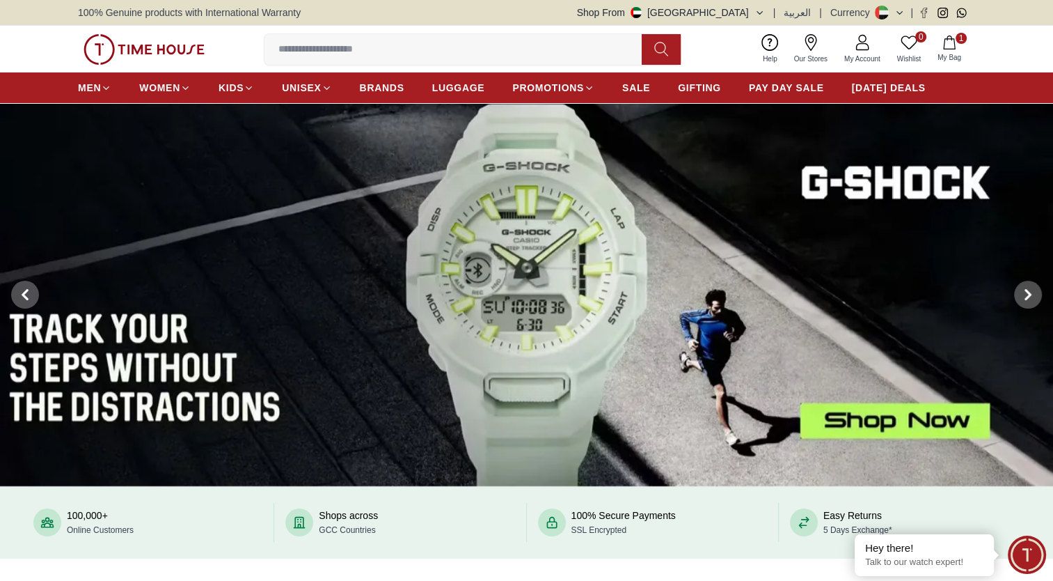
click at [402, 55] on input at bounding box center [459, 50] width 388 height 28
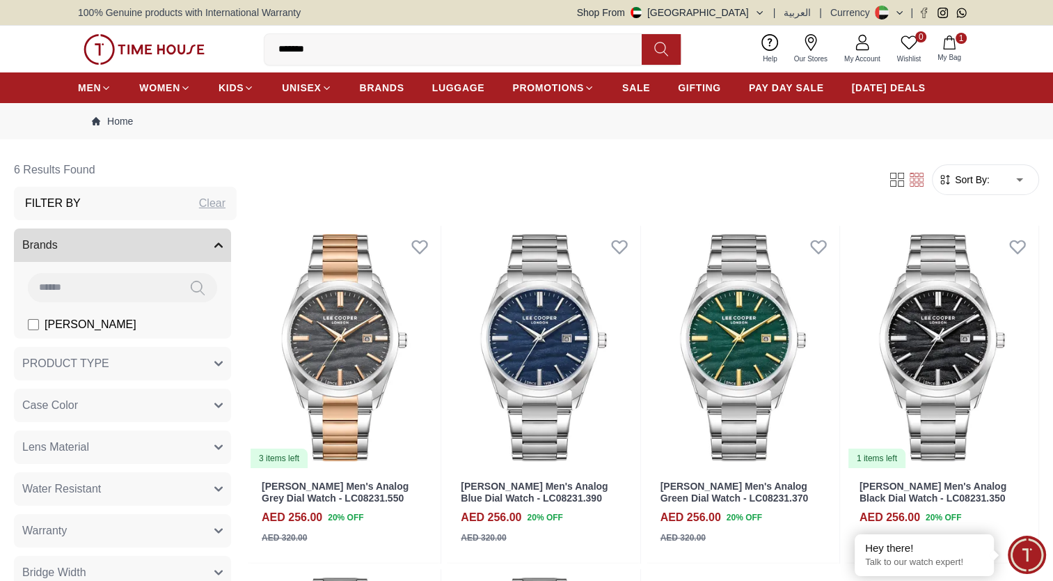
click at [175, 45] on img at bounding box center [144, 49] width 121 height 31
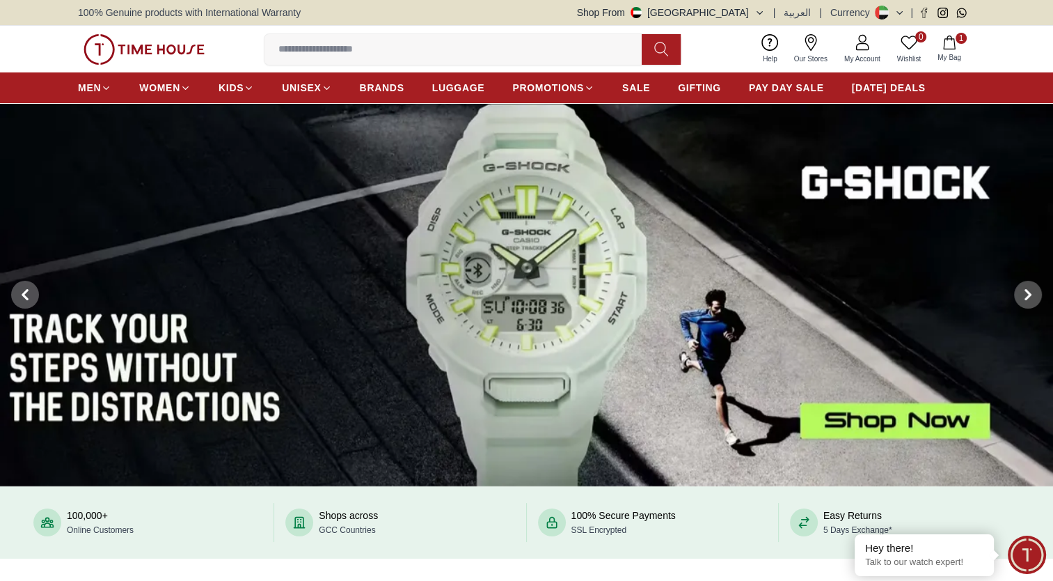
click at [161, 45] on img at bounding box center [144, 49] width 121 height 31
